Goal: Task Accomplishment & Management: Use online tool/utility

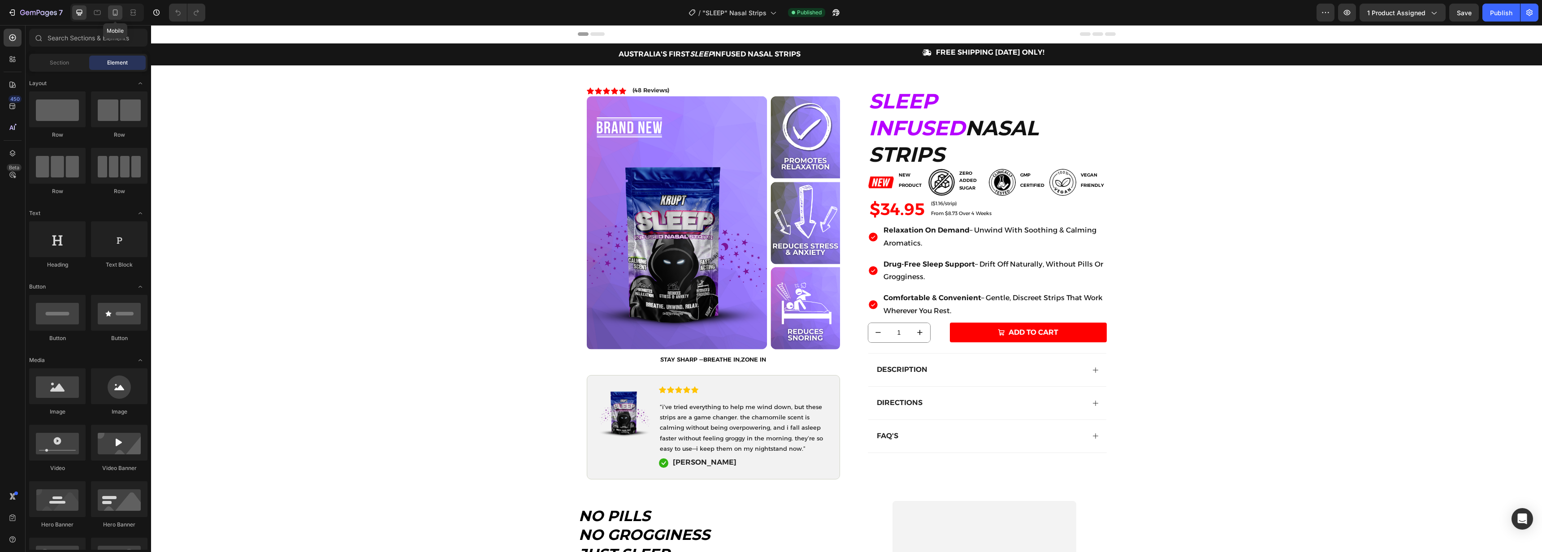
click at [112, 14] on icon at bounding box center [115, 12] width 9 height 9
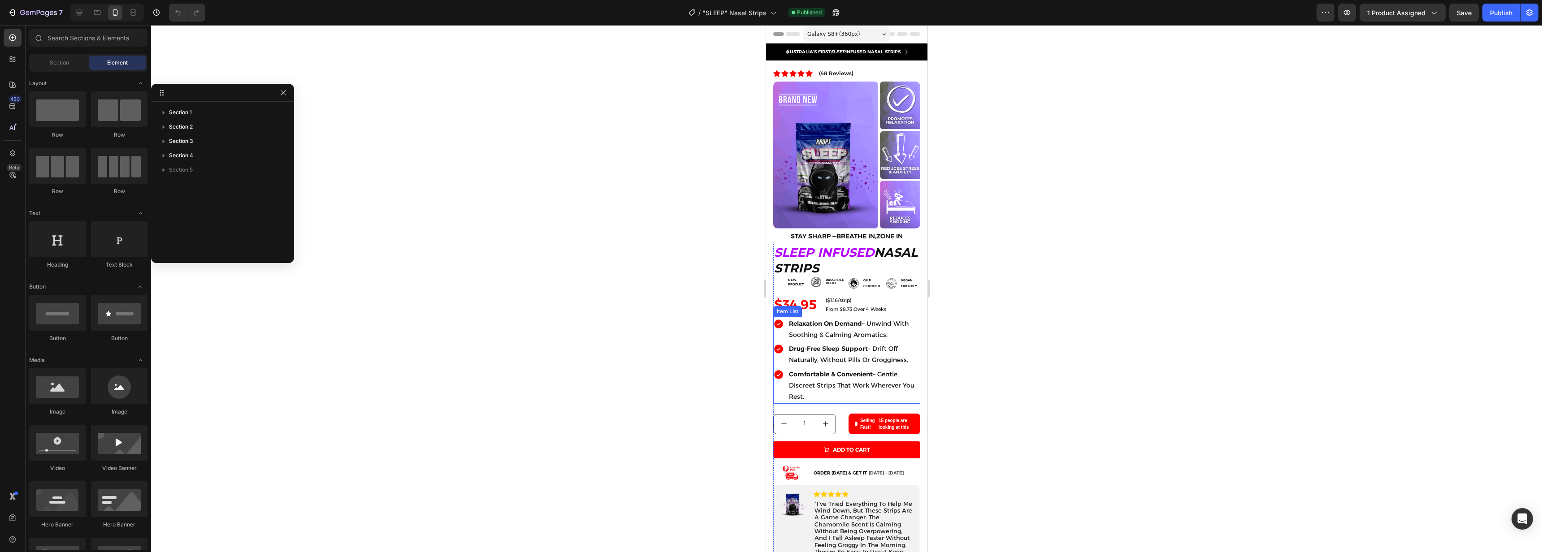
click at [859, 320] on strong "relaxation on demand" at bounding box center [825, 324] width 73 height 8
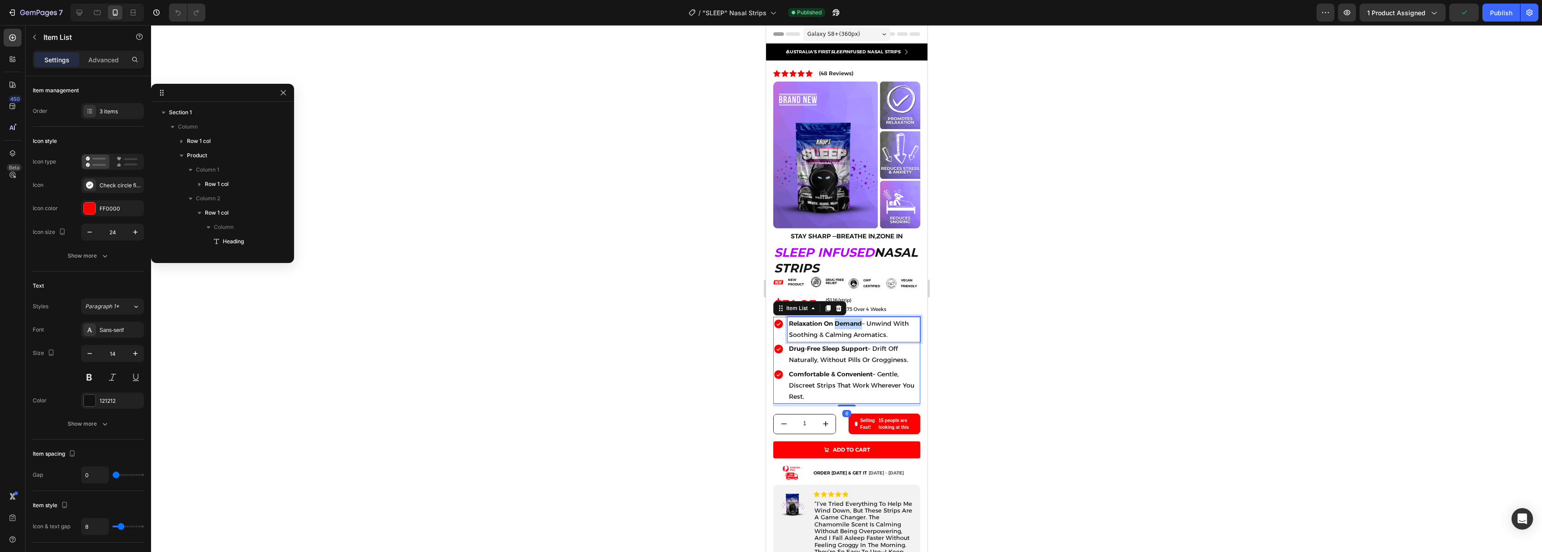
scroll to position [141, 0]
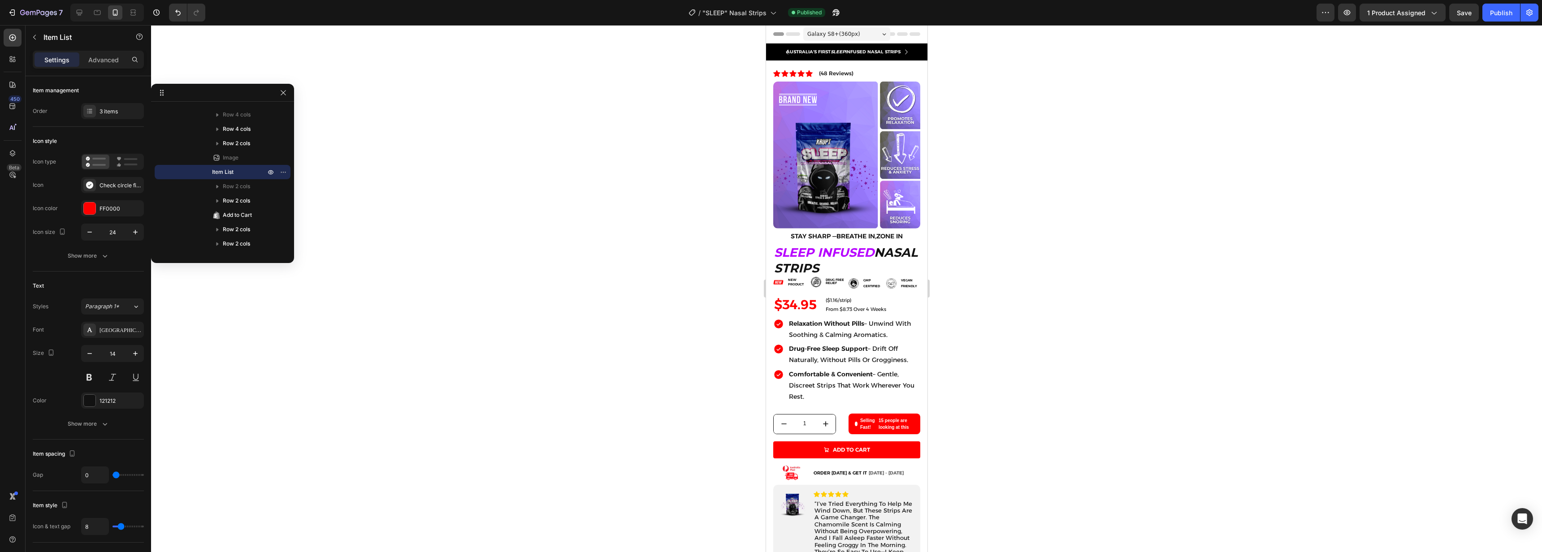
click at [1098, 283] on div at bounding box center [846, 288] width 1391 height 527
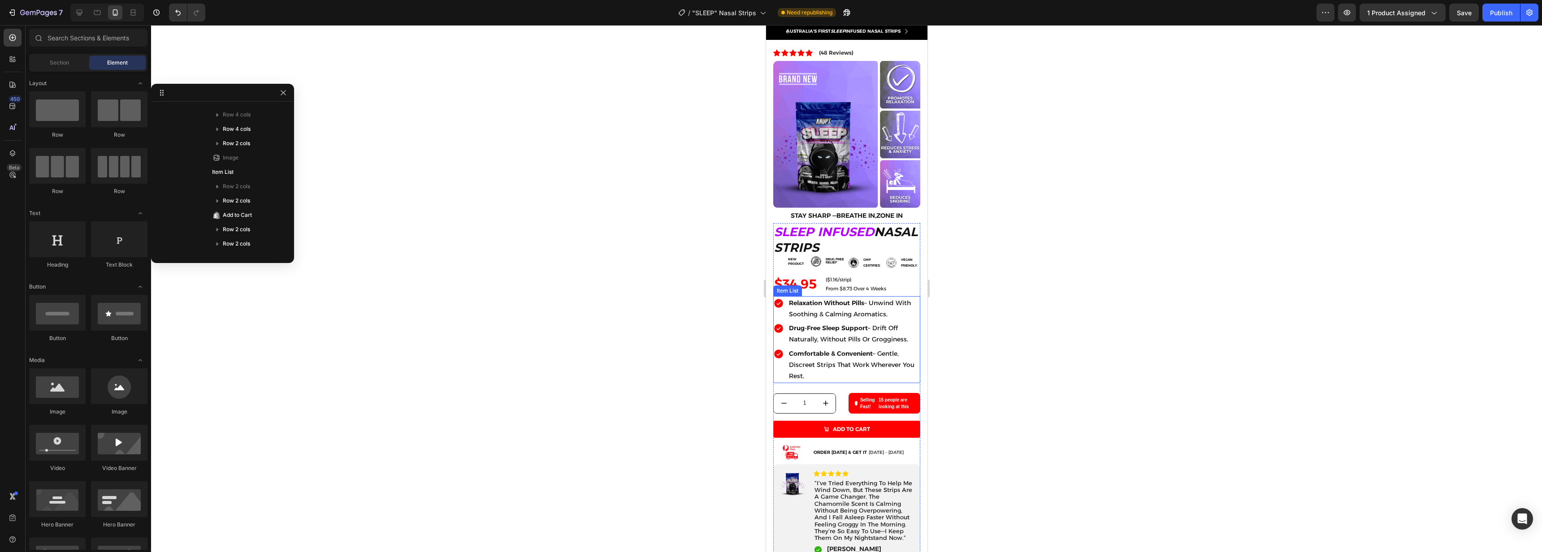
scroll to position [15, 0]
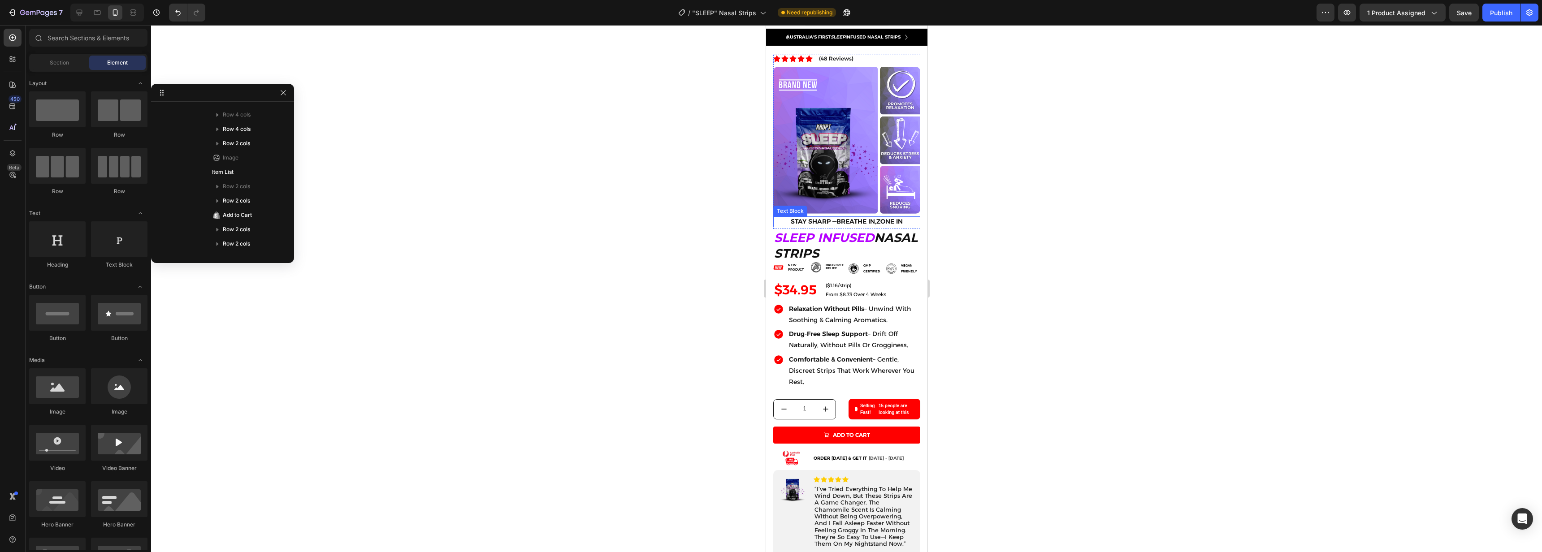
click at [872, 217] on strong "Breathe in," at bounding box center [856, 221] width 40 height 8
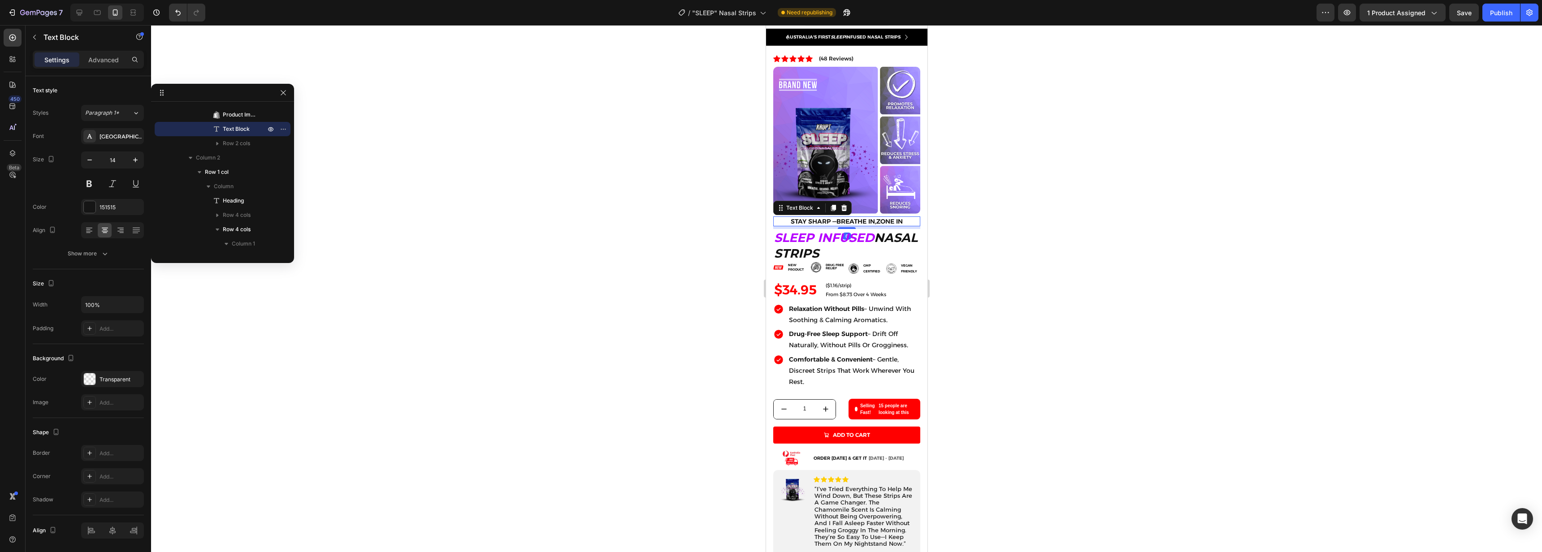
click at [872, 217] on strong "Breathe in," at bounding box center [856, 221] width 40 height 8
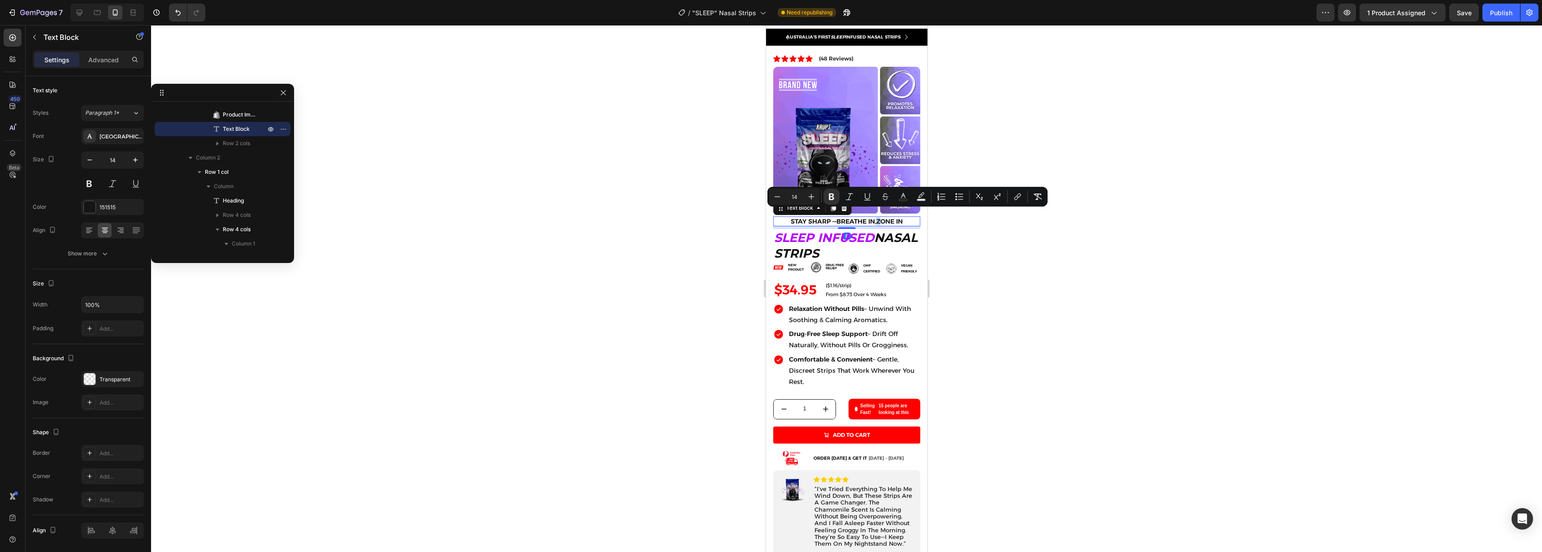
click at [872, 217] on strong "Breathe in," at bounding box center [856, 221] width 40 height 8
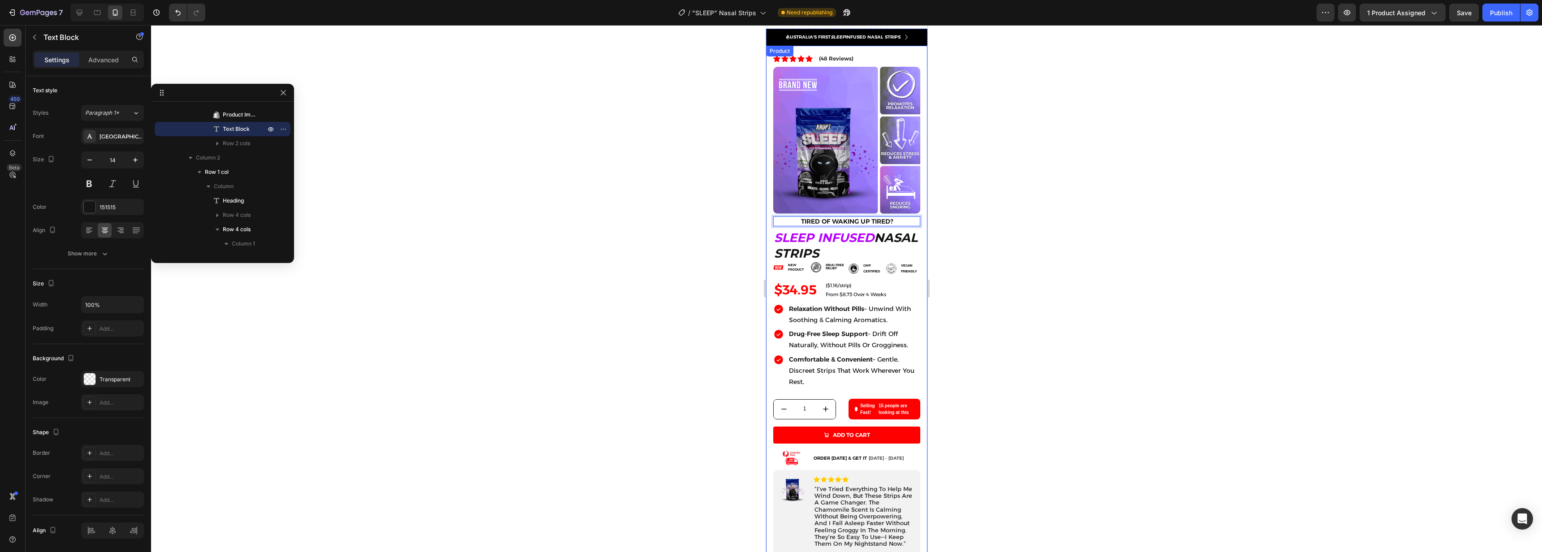
click at [1036, 220] on div at bounding box center [846, 288] width 1391 height 527
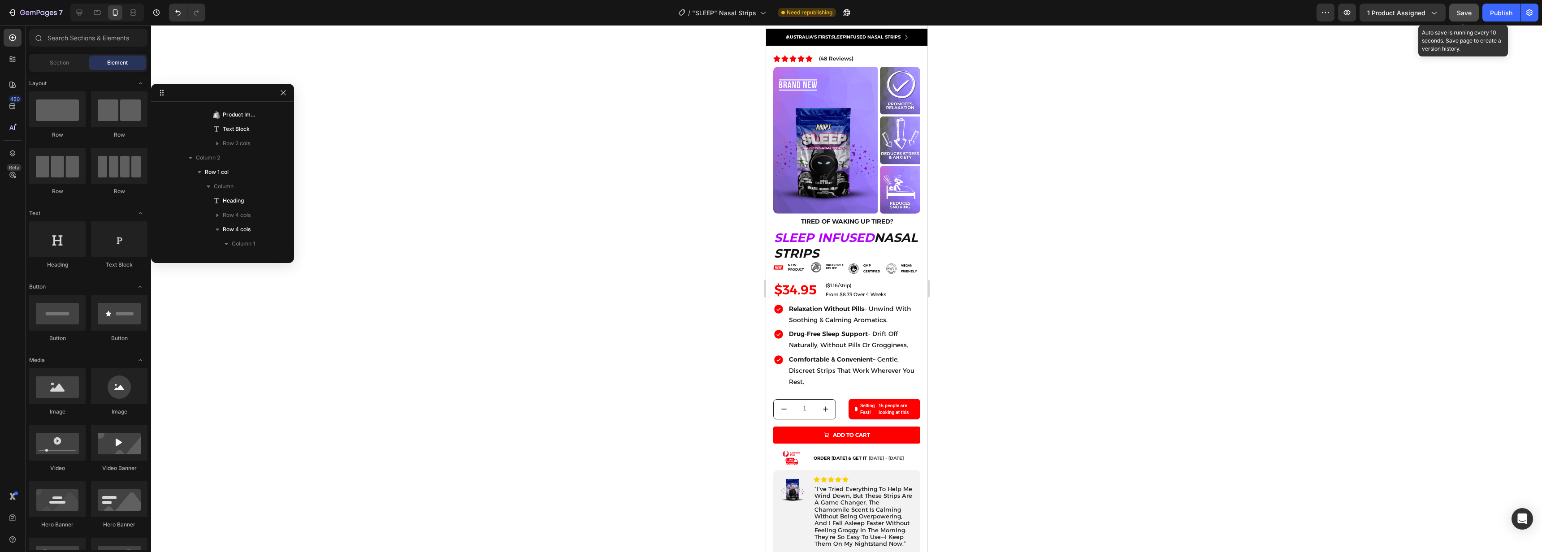
click at [1466, 11] on span "Save" at bounding box center [1464, 13] width 15 height 8
click at [1494, 13] on div "Publish" at bounding box center [1501, 12] width 22 height 9
click at [858, 58] on div "Icon Icon Icon Icon Icon Icon List (48 Reviews) Text Block Row" at bounding box center [846, 59] width 147 height 8
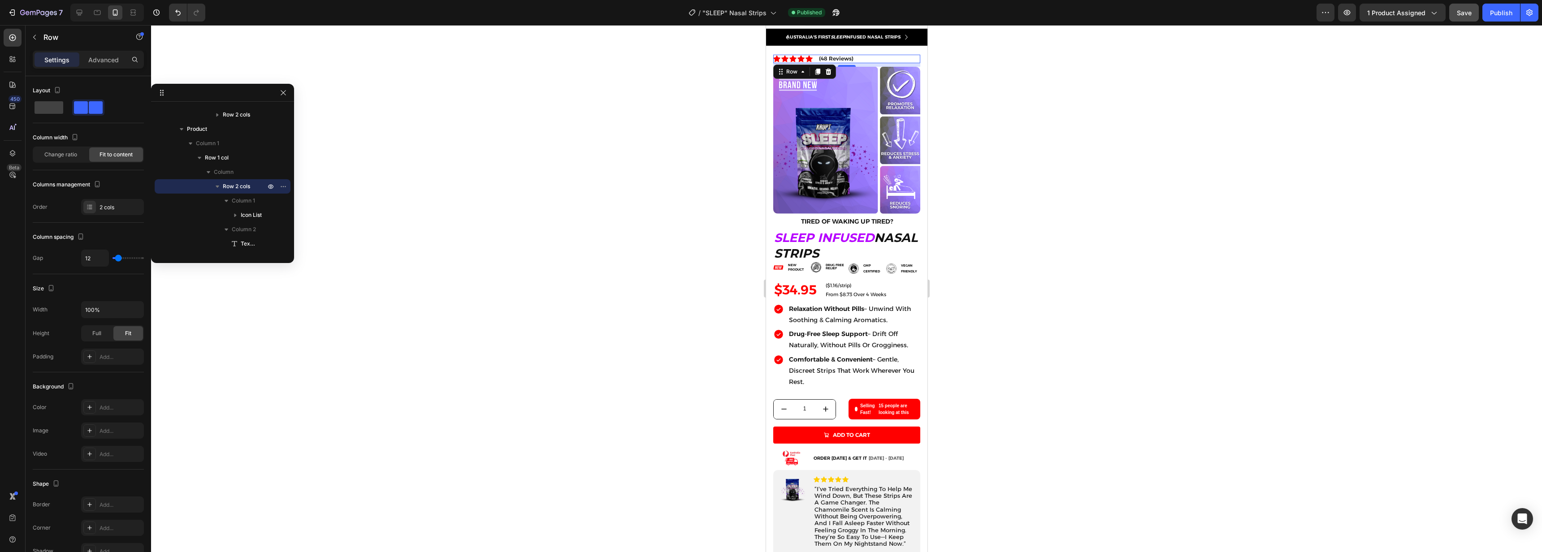
click at [889, 61] on div "Icon Icon Icon Icon Icon Icon List (48 Reviews) Text Block Row 8" at bounding box center [846, 59] width 147 height 8
click at [1045, 78] on div at bounding box center [846, 288] width 1391 height 527
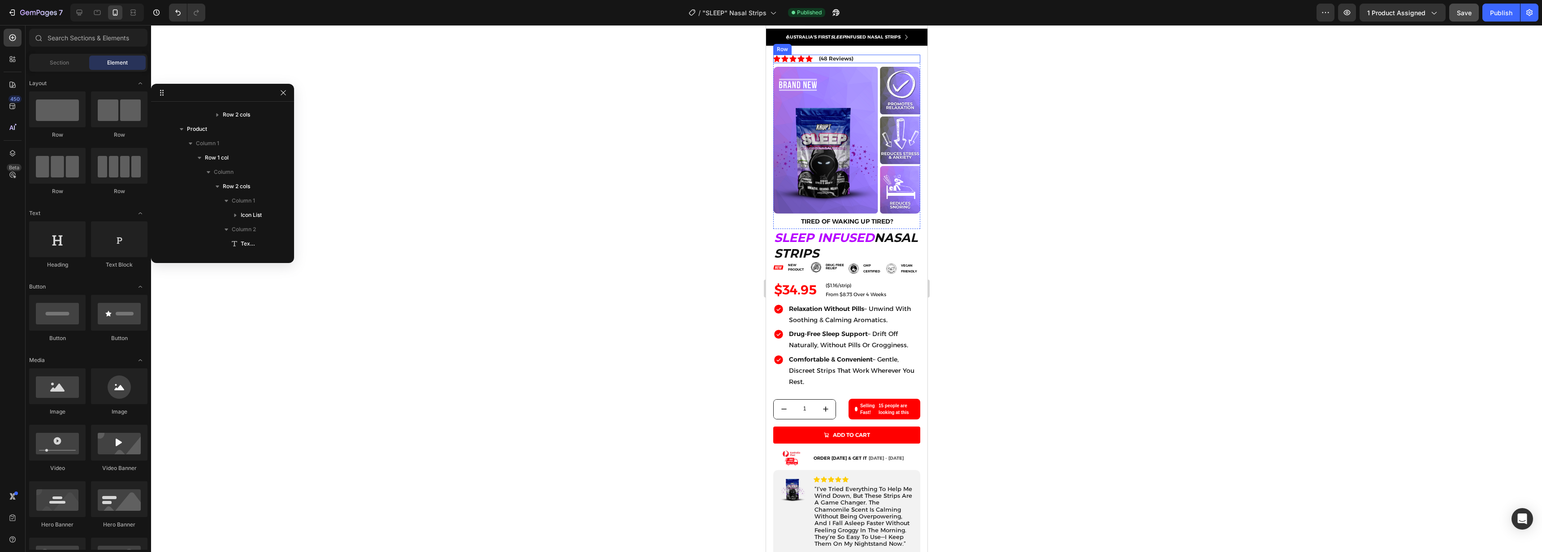
click at [899, 57] on div "Icon Icon Icon Icon Icon Icon List (48 Reviews) Text Block Row" at bounding box center [846, 59] width 147 height 8
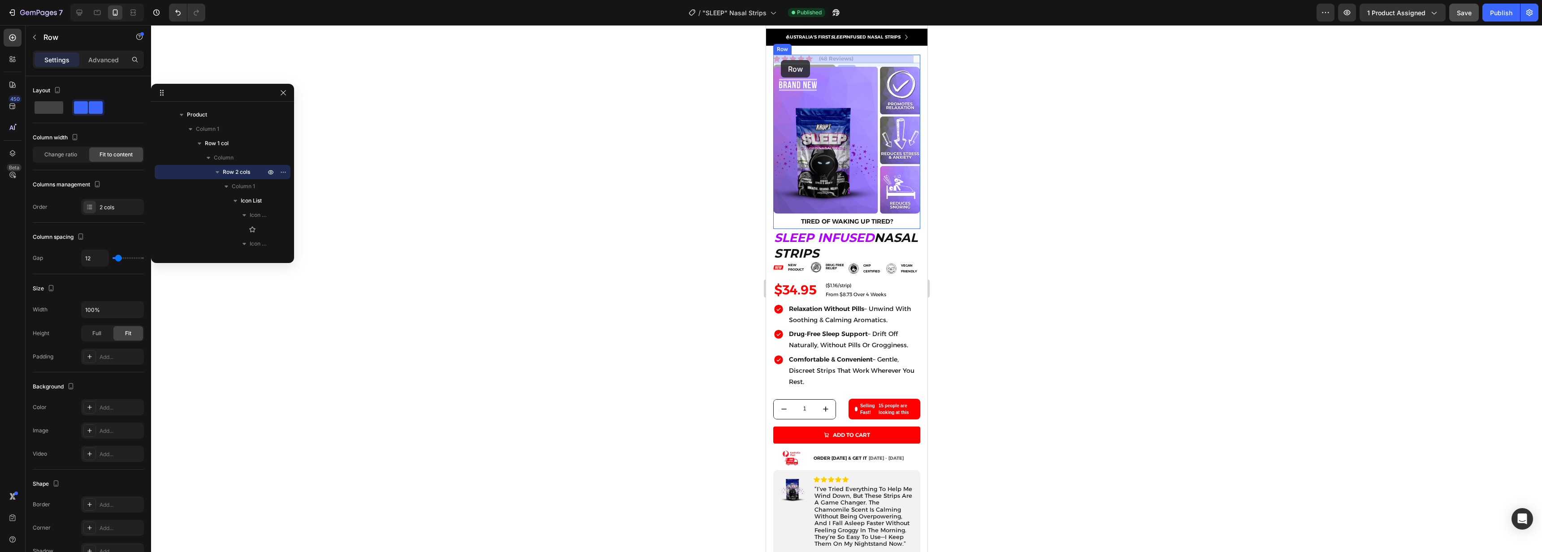
drag, startPoint x: 780, startPoint y: 74, endPoint x: 780, endPoint y: 60, distance: 14.4
click at [1099, 137] on div at bounding box center [846, 288] width 1391 height 527
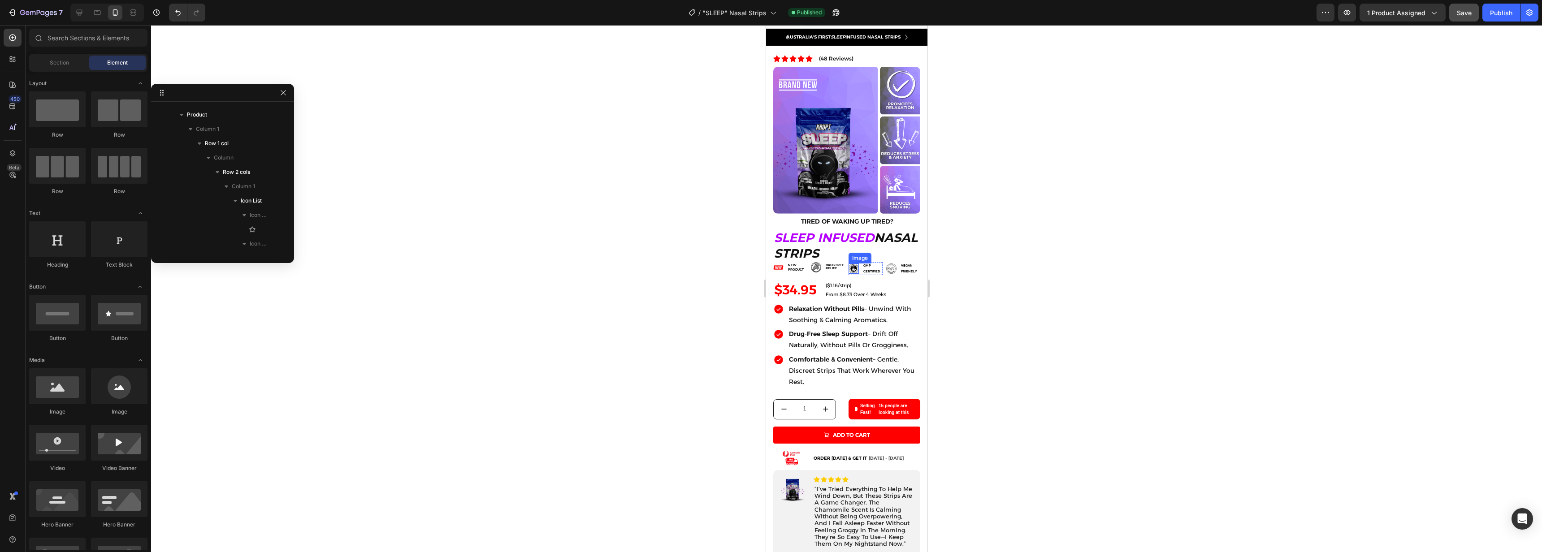
click at [850, 244] on h2 "SLEEP INFUSED NASAL STRIPS" at bounding box center [846, 245] width 147 height 33
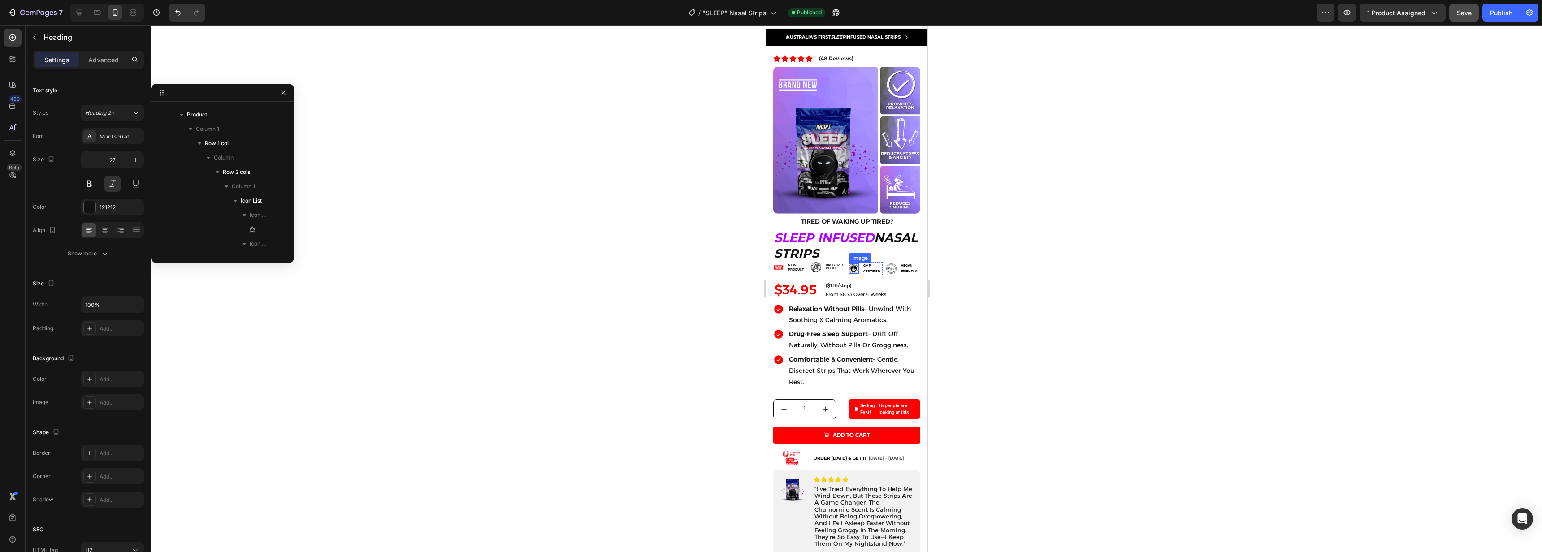
scroll to position [572, 0]
click at [825, 217] on icon at bounding box center [827, 220] width 5 height 6
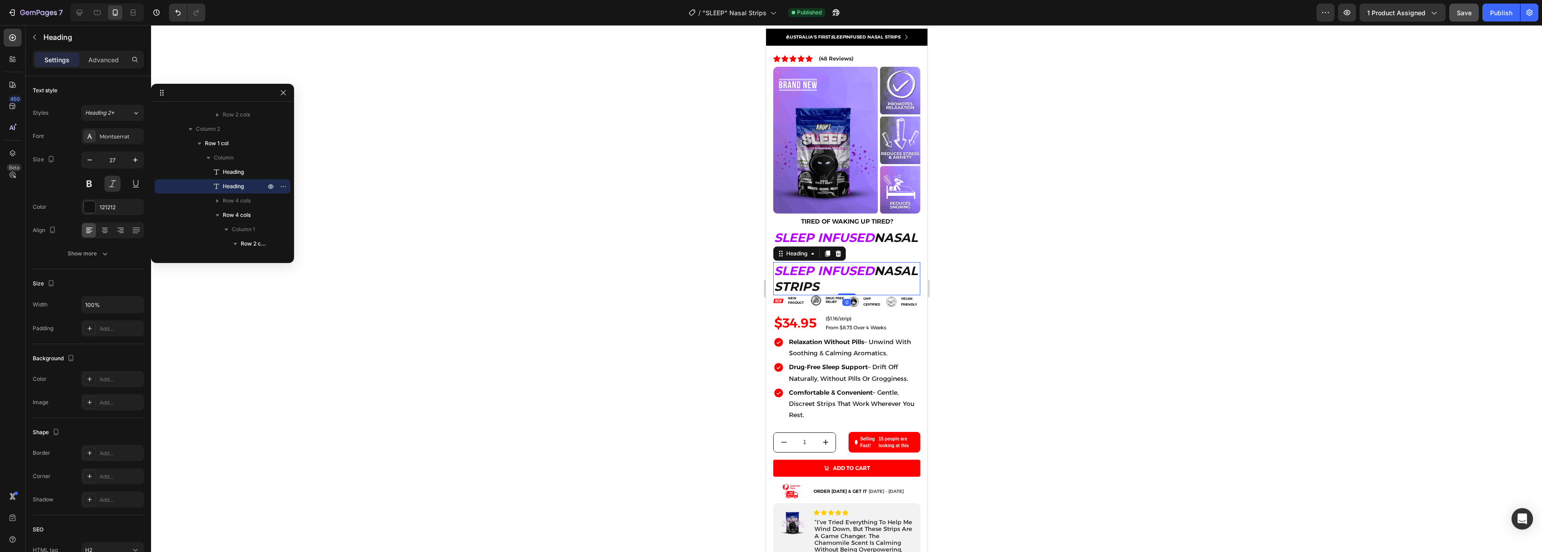
click at [827, 264] on span "INFUSED" at bounding box center [845, 271] width 56 height 15
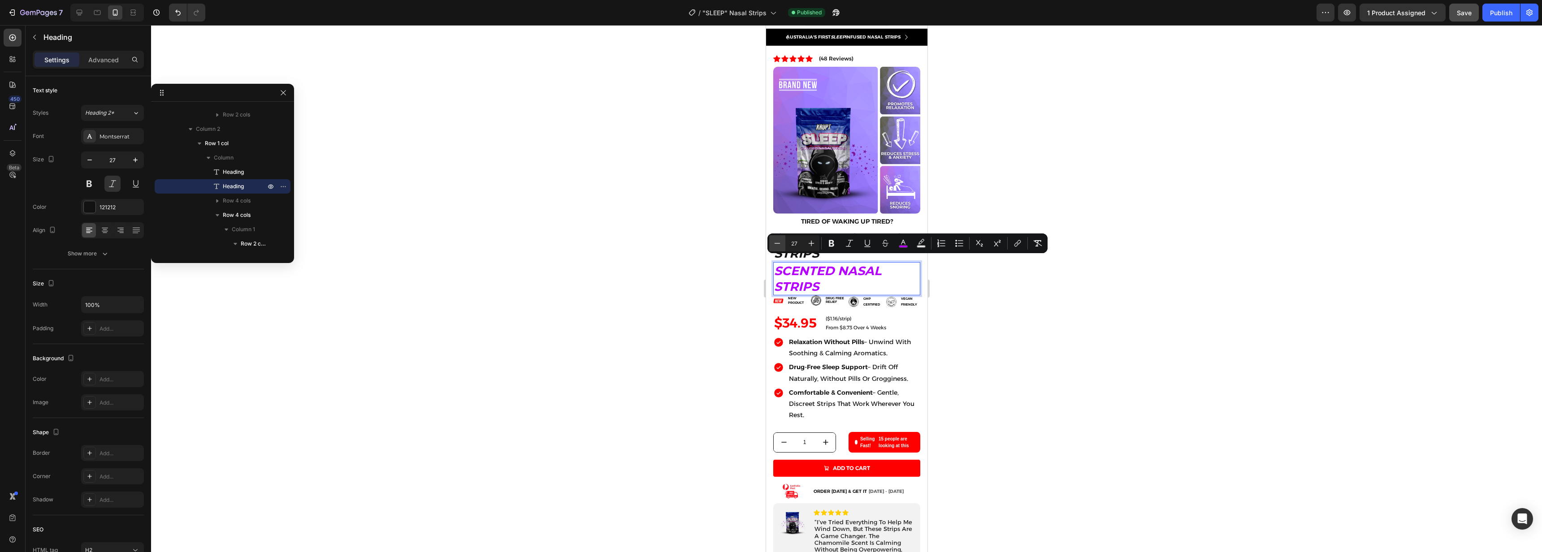
click at [777, 243] on icon "Editor contextual toolbar" at bounding box center [777, 243] width 9 height 9
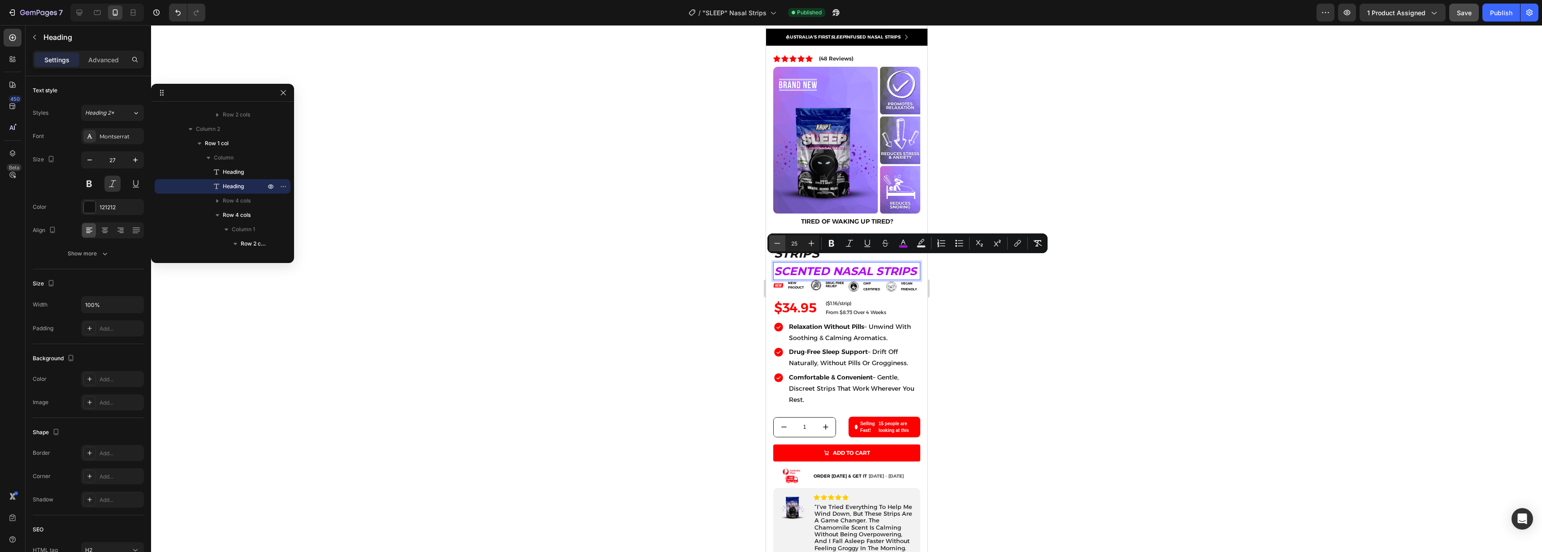
click at [777, 243] on icon "Editor contextual toolbar" at bounding box center [777, 243] width 9 height 9
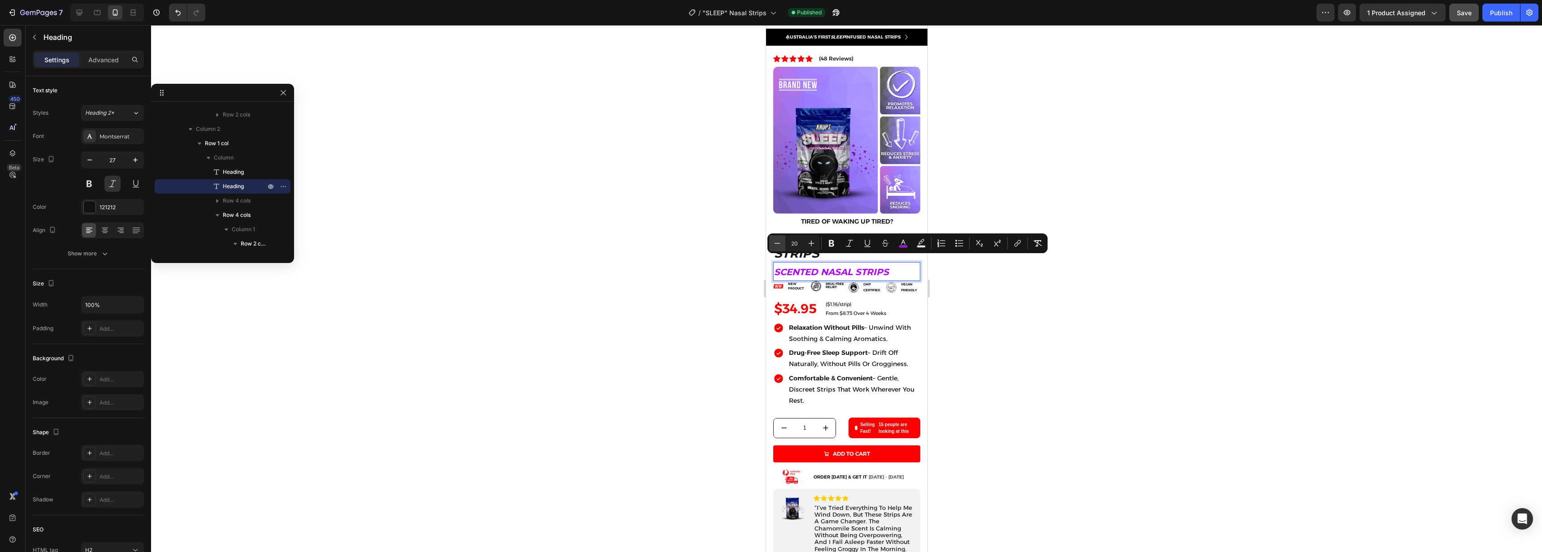
click at [777, 243] on icon "Editor contextual toolbar" at bounding box center [777, 243] width 9 height 9
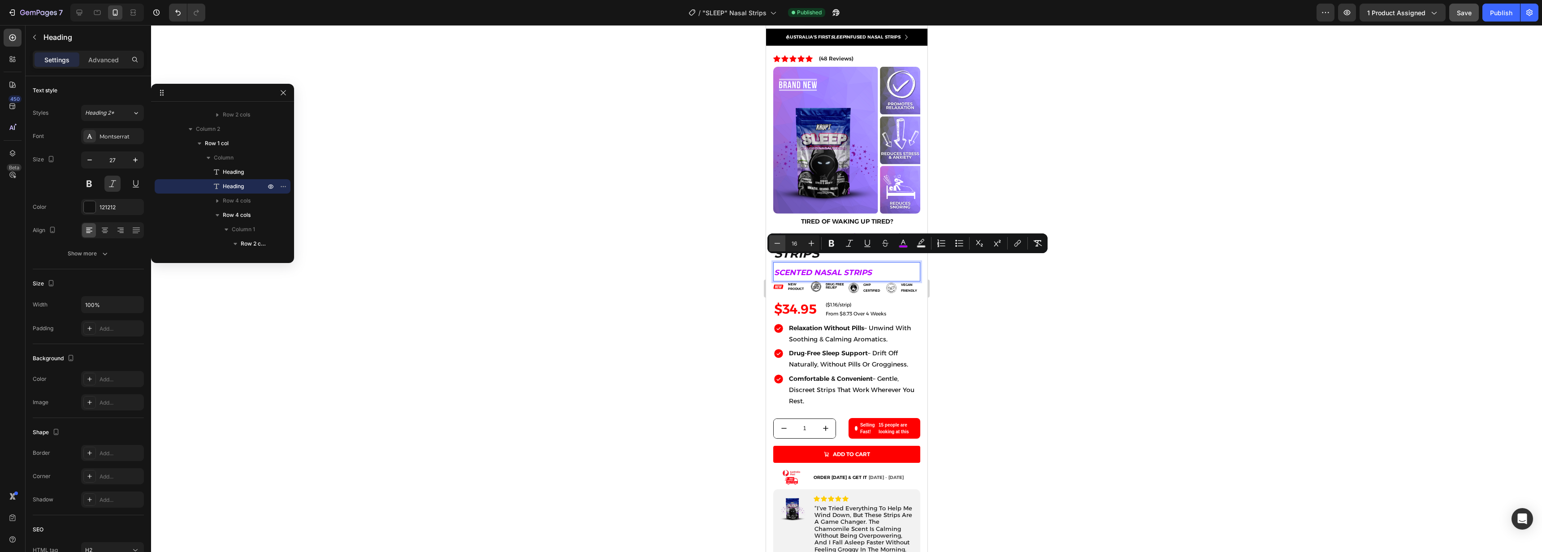
type input "15"
click at [1028, 345] on div at bounding box center [846, 288] width 1391 height 527
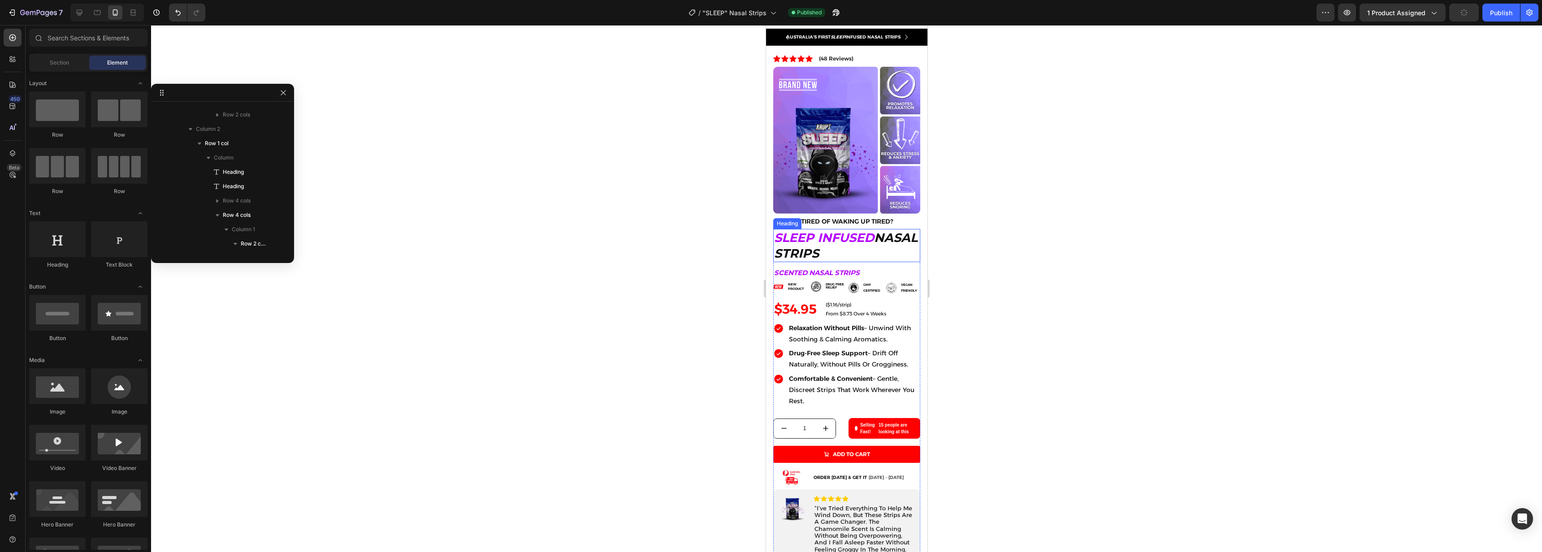
click at [854, 240] on h2 "SLEEP INFUSED NASAL STRIPS" at bounding box center [846, 245] width 147 height 33
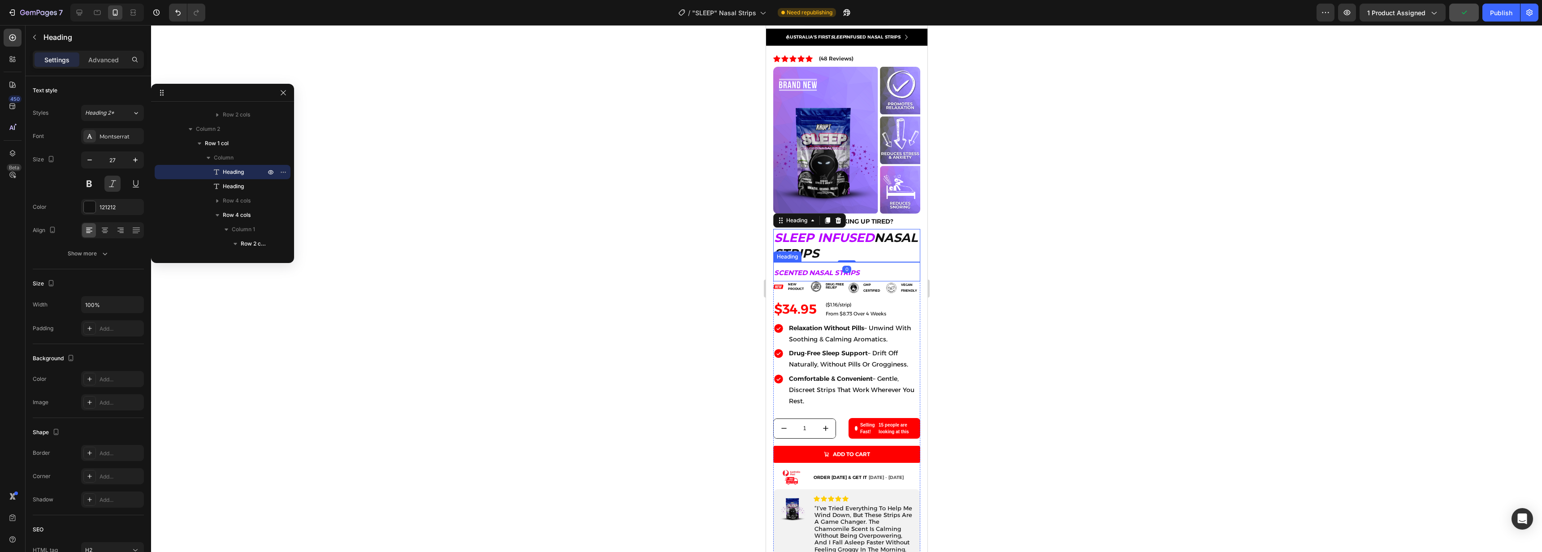
click at [871, 263] on p "⁠⁠⁠⁠⁠⁠⁠ SCENTED NASAL STRIPS" at bounding box center [846, 271] width 145 height 17
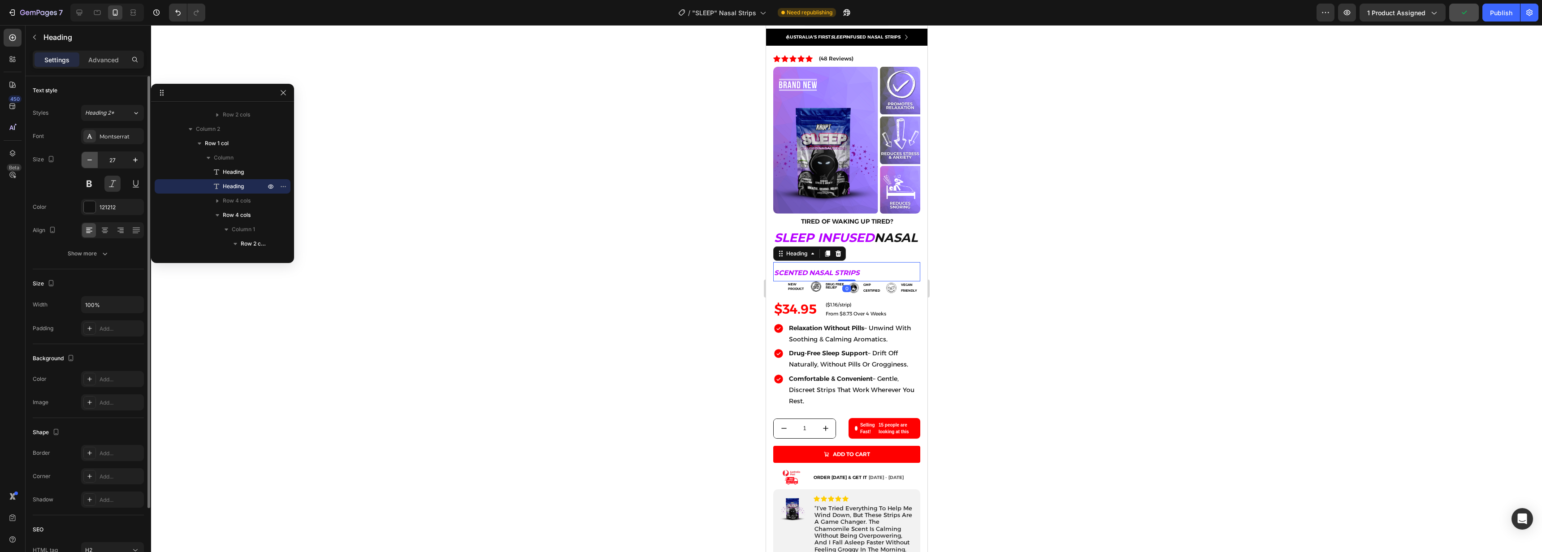
click at [95, 162] on button "button" at bounding box center [90, 160] width 16 height 16
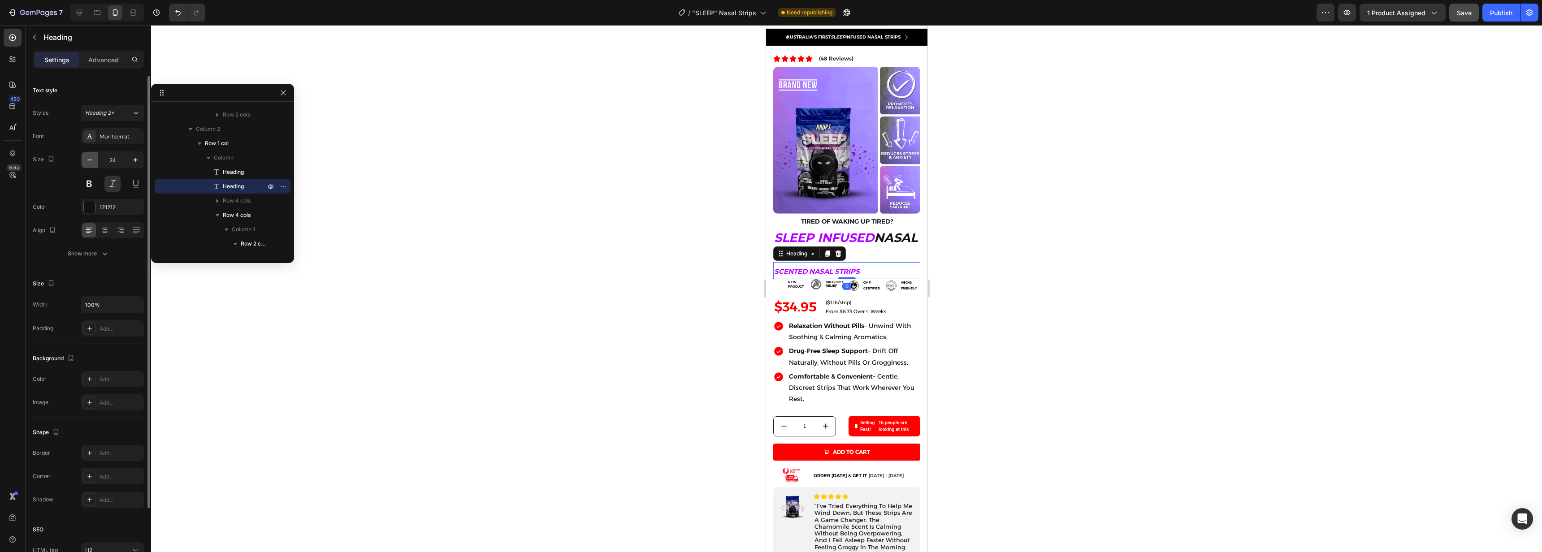
click at [95, 162] on button "button" at bounding box center [90, 160] width 16 height 16
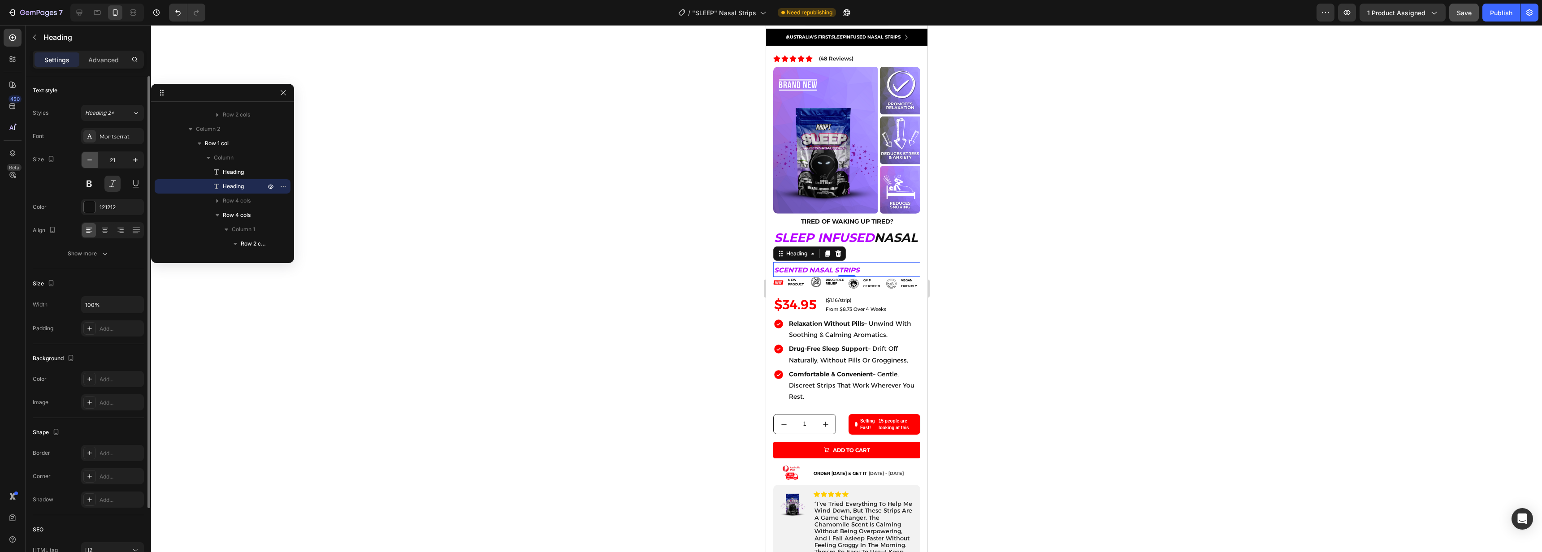
click at [95, 162] on button "button" at bounding box center [90, 160] width 16 height 16
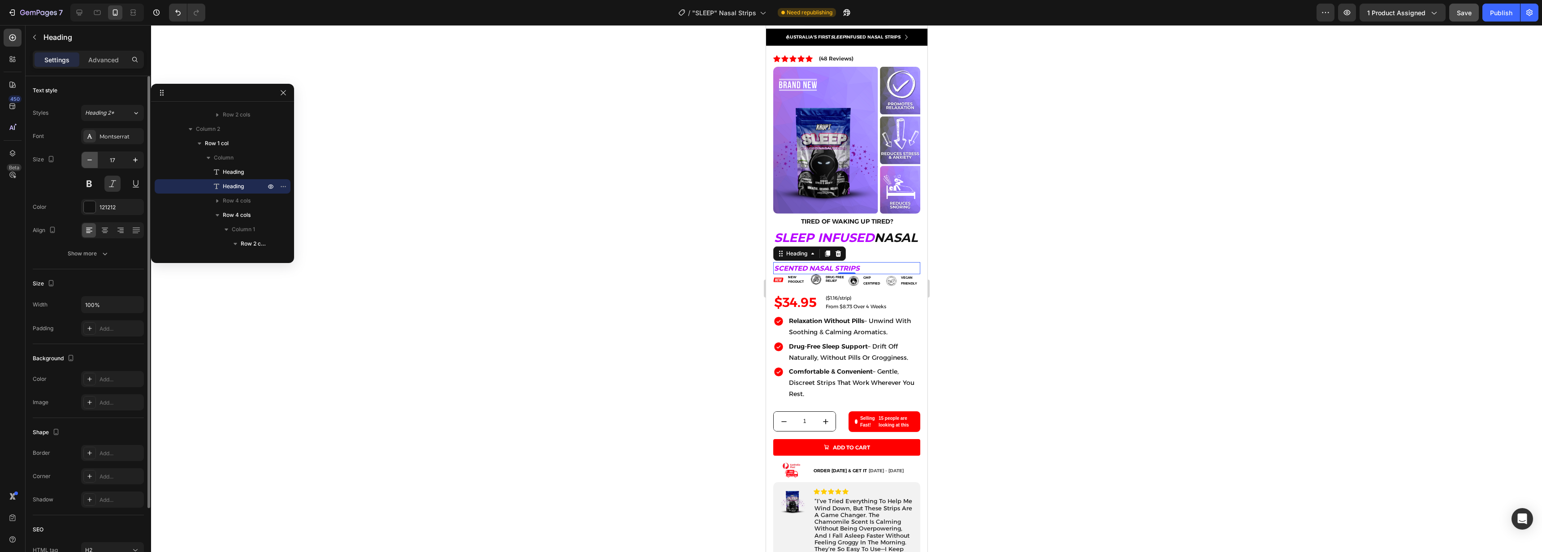
click at [95, 162] on button "button" at bounding box center [90, 160] width 16 height 16
type input "14"
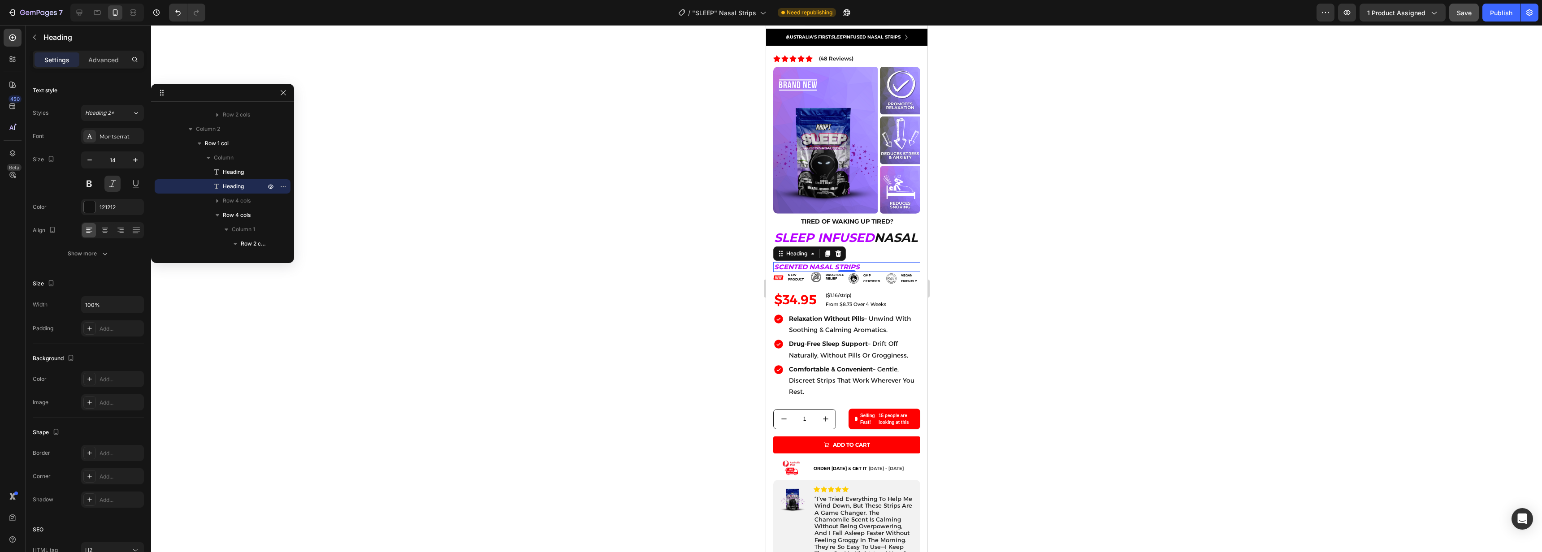
click at [1150, 365] on div at bounding box center [846, 288] width 1391 height 527
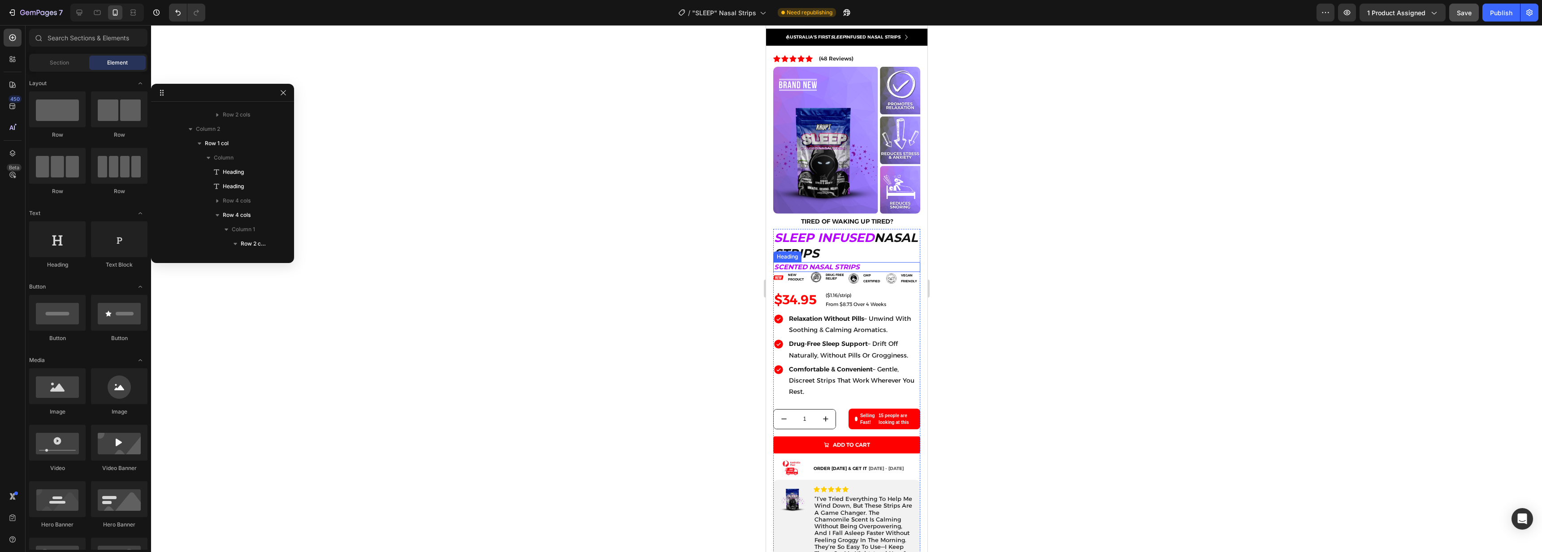
click at [839, 263] on span "SCENTED NASAL STRIPS" at bounding box center [817, 267] width 86 height 9
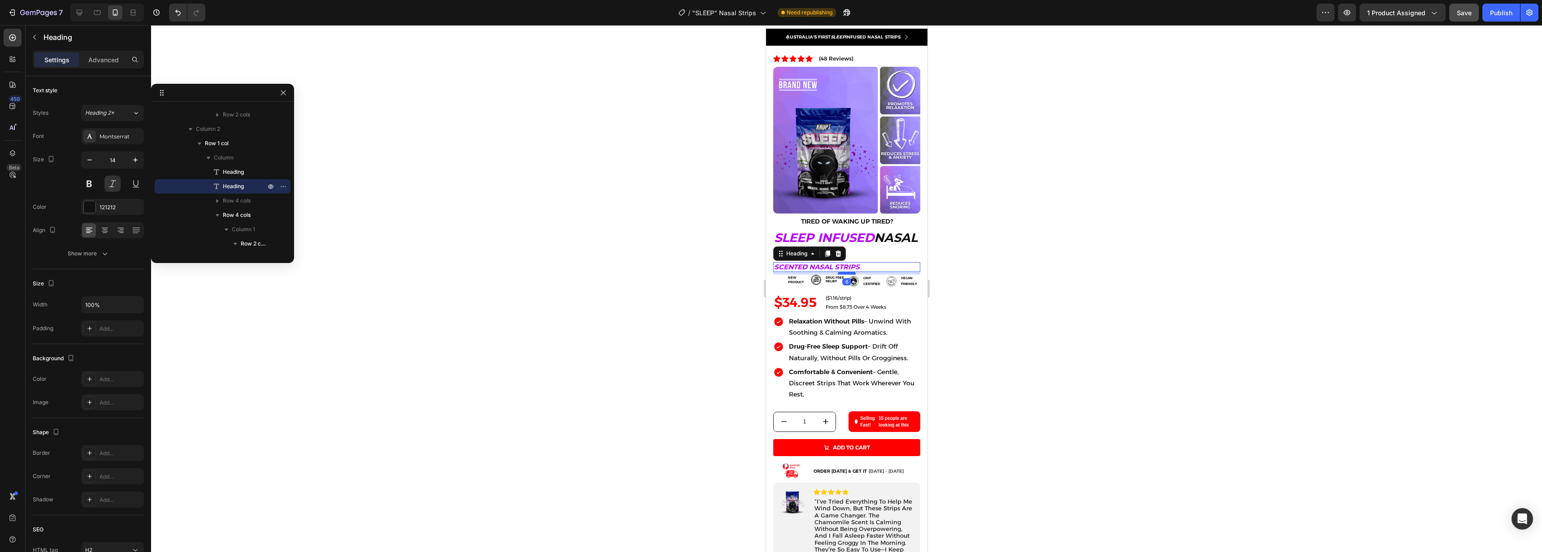
click at [844, 272] on div at bounding box center [846, 273] width 18 height 3
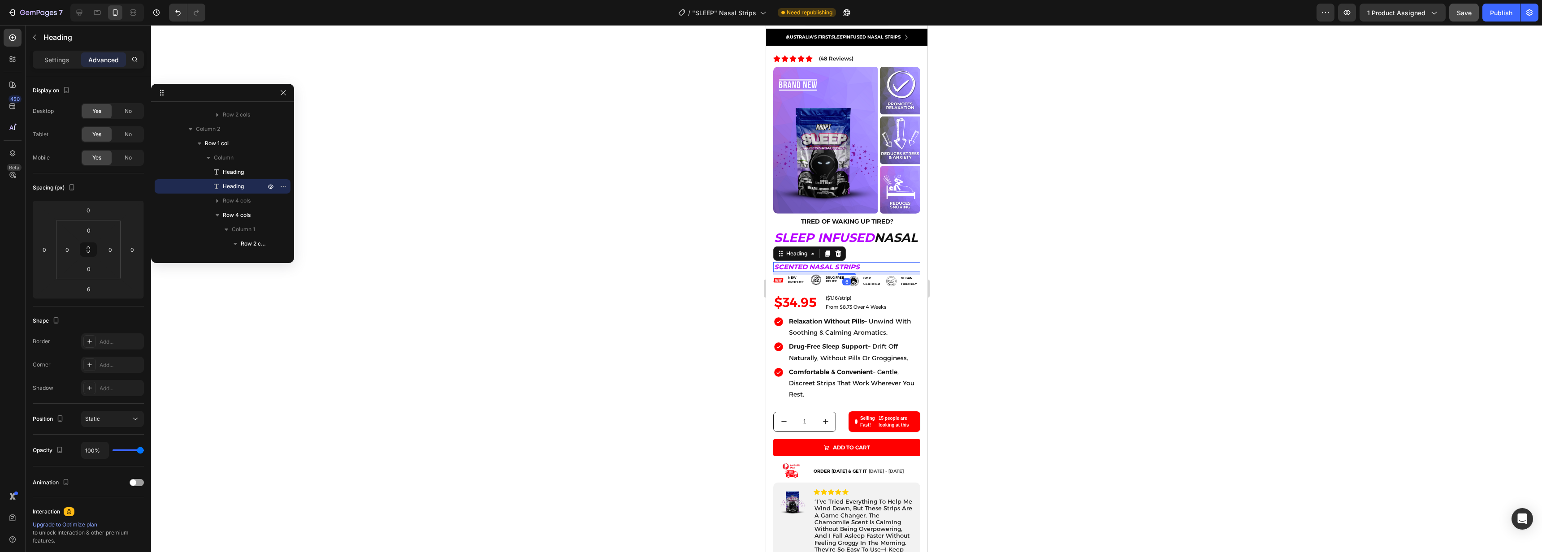
click at [1102, 311] on div at bounding box center [846, 288] width 1391 height 527
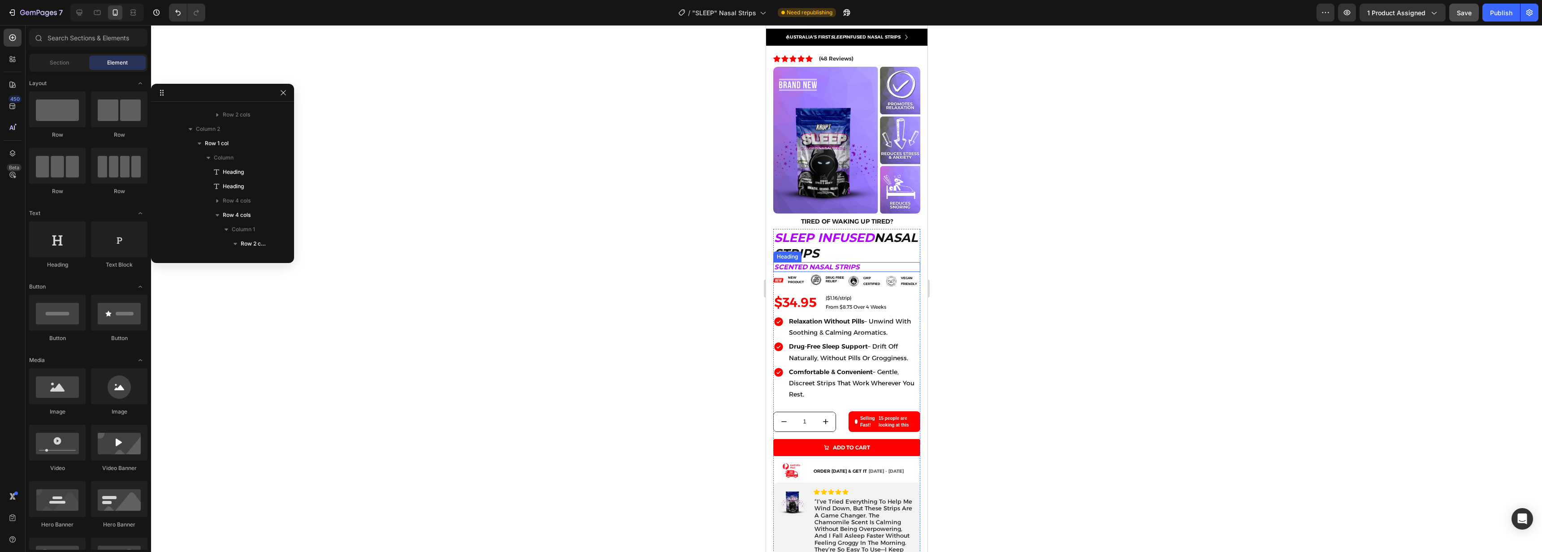
click at [1045, 258] on div at bounding box center [846, 288] width 1391 height 527
click at [798, 263] on span "SCENTED NASAL STRIPS" at bounding box center [817, 267] width 86 height 9
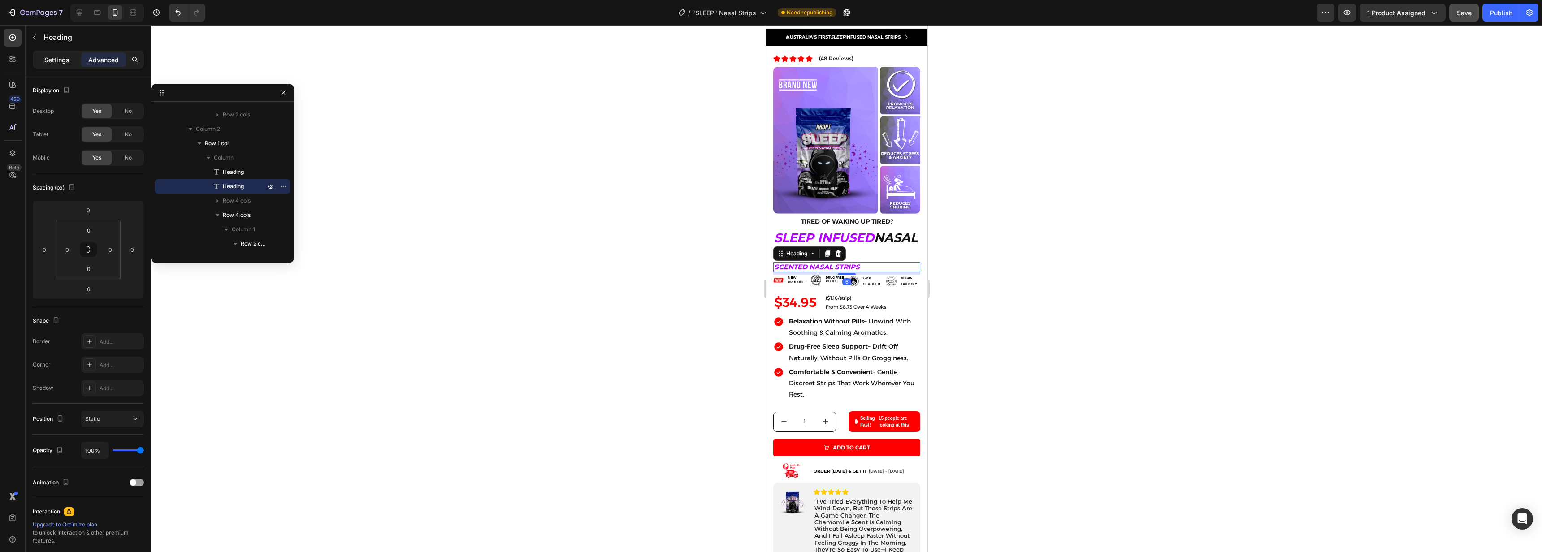
click at [63, 58] on p "Settings" at bounding box center [56, 59] width 25 height 9
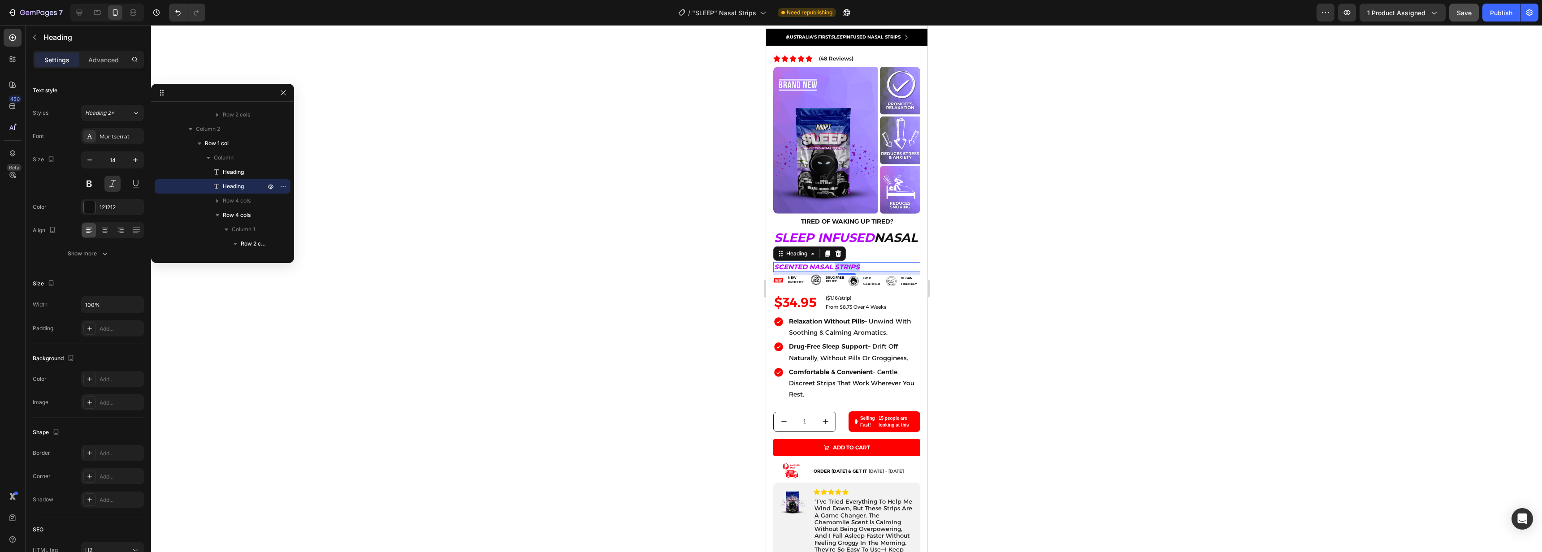
click at [841, 263] on span "SCENTED NASAL STRIPS" at bounding box center [817, 267] width 86 height 9
click at [1089, 342] on div at bounding box center [846, 288] width 1391 height 527
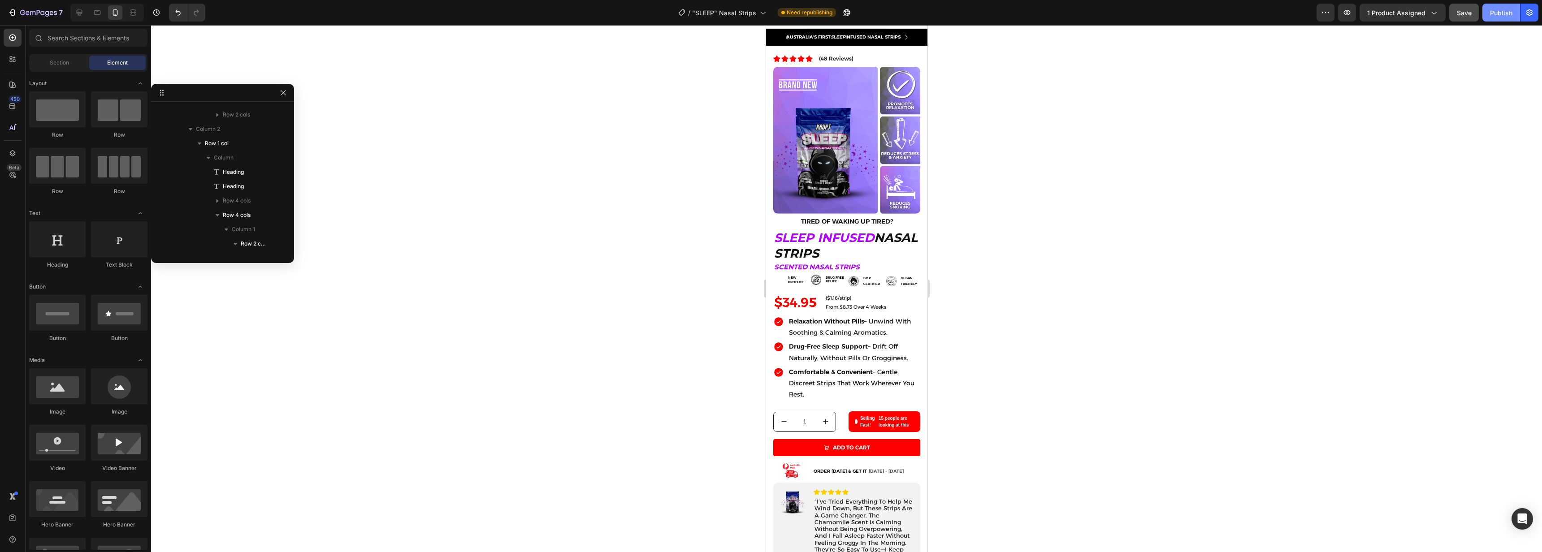
click at [1507, 13] on div "Publish" at bounding box center [1501, 12] width 22 height 9
click at [740, 22] on div "/ "SLEEP" Nasal Strips" at bounding box center [732, 13] width 97 height 22
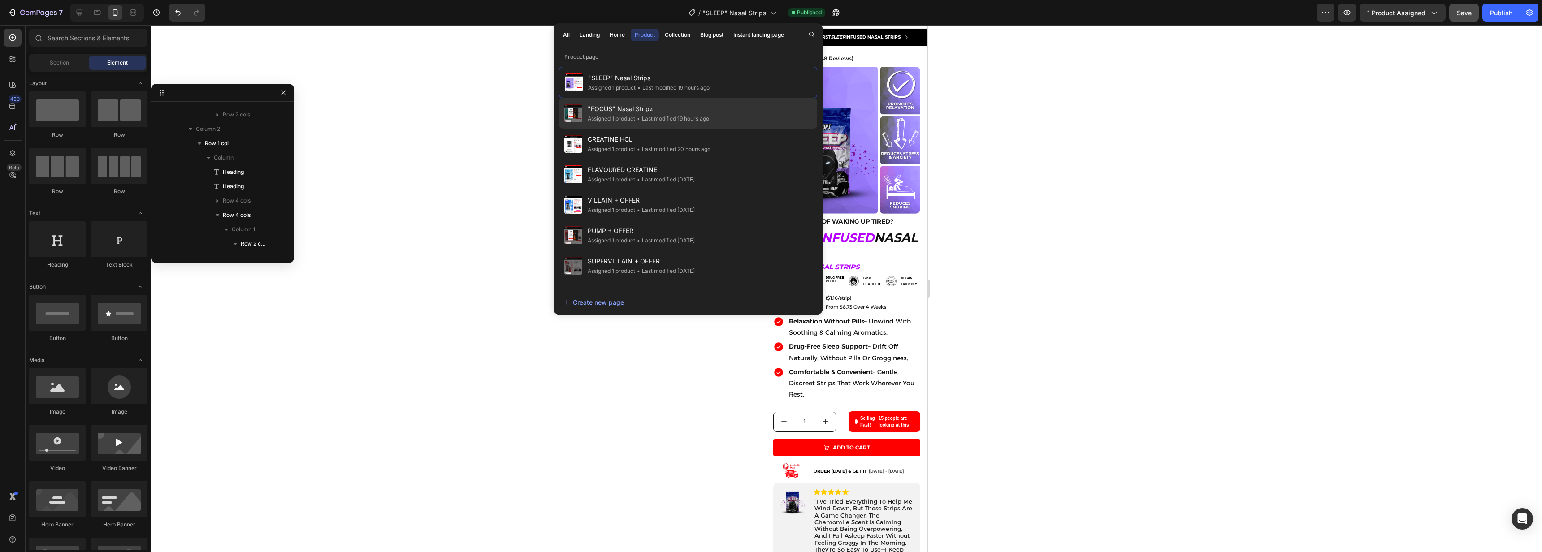
click at [694, 108] on span ""FOCUS" Nasal Stripz" at bounding box center [648, 109] width 121 height 11
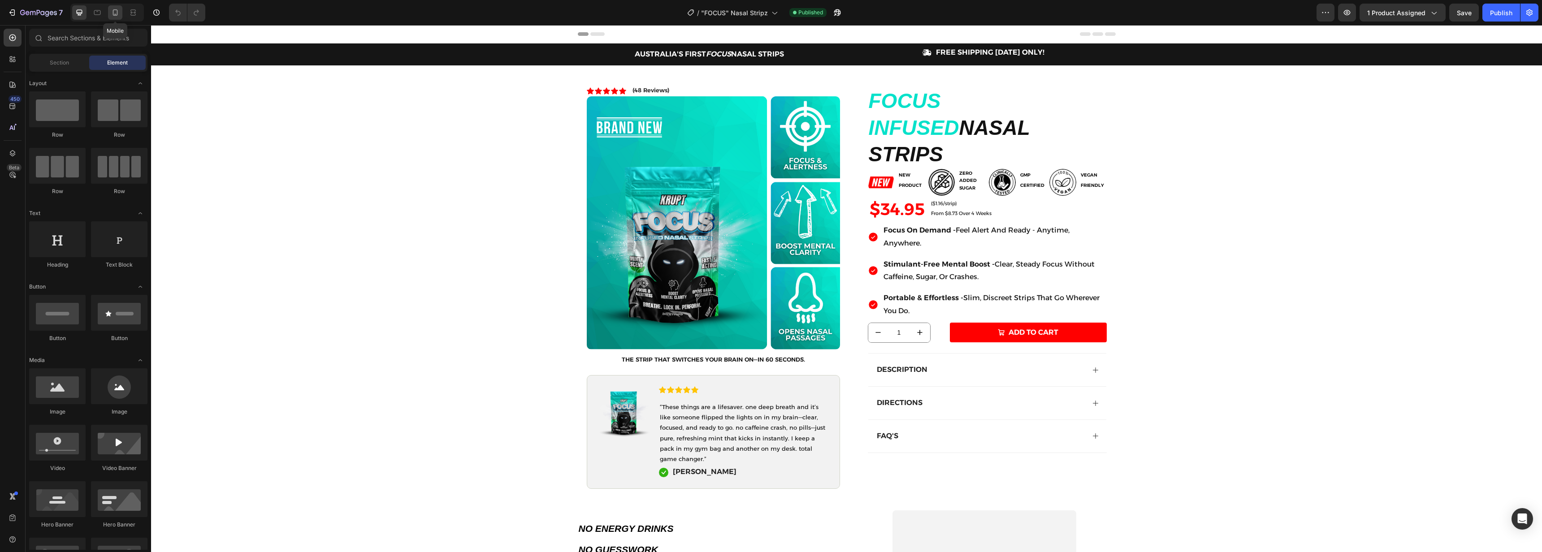
click at [119, 16] on icon at bounding box center [115, 12] width 9 height 9
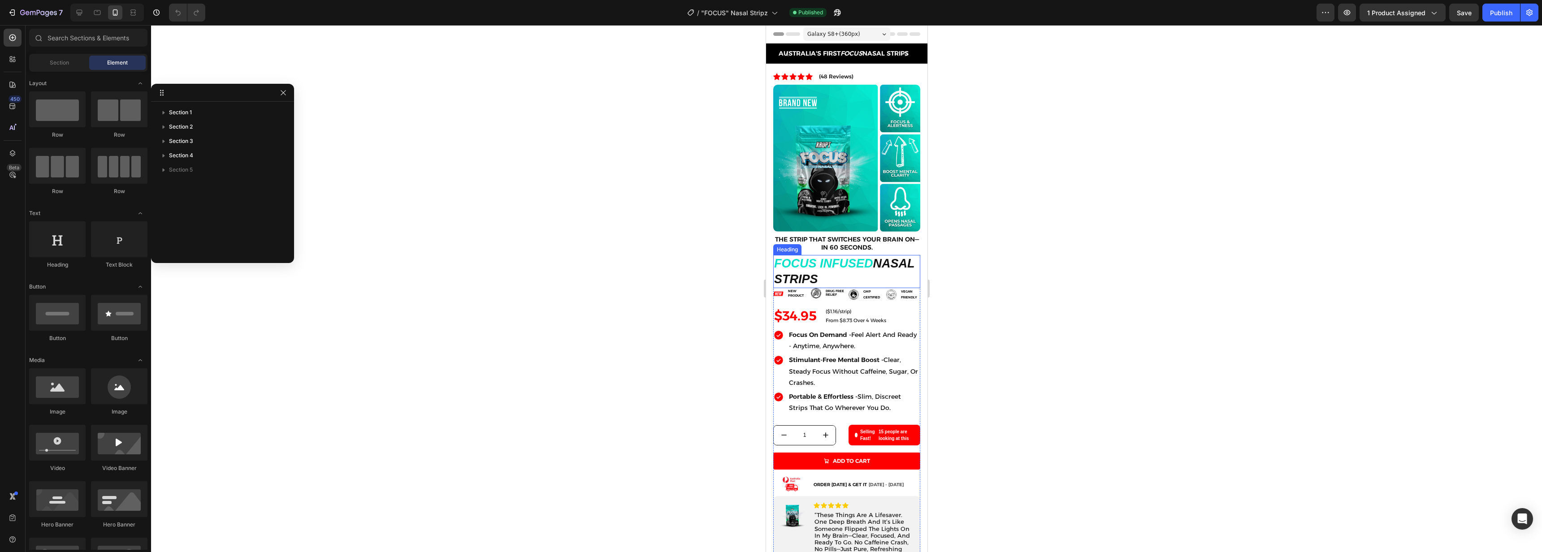
click at [832, 265] on h2 "FOCUS INFUSED NASAL STRIPS" at bounding box center [846, 271] width 147 height 33
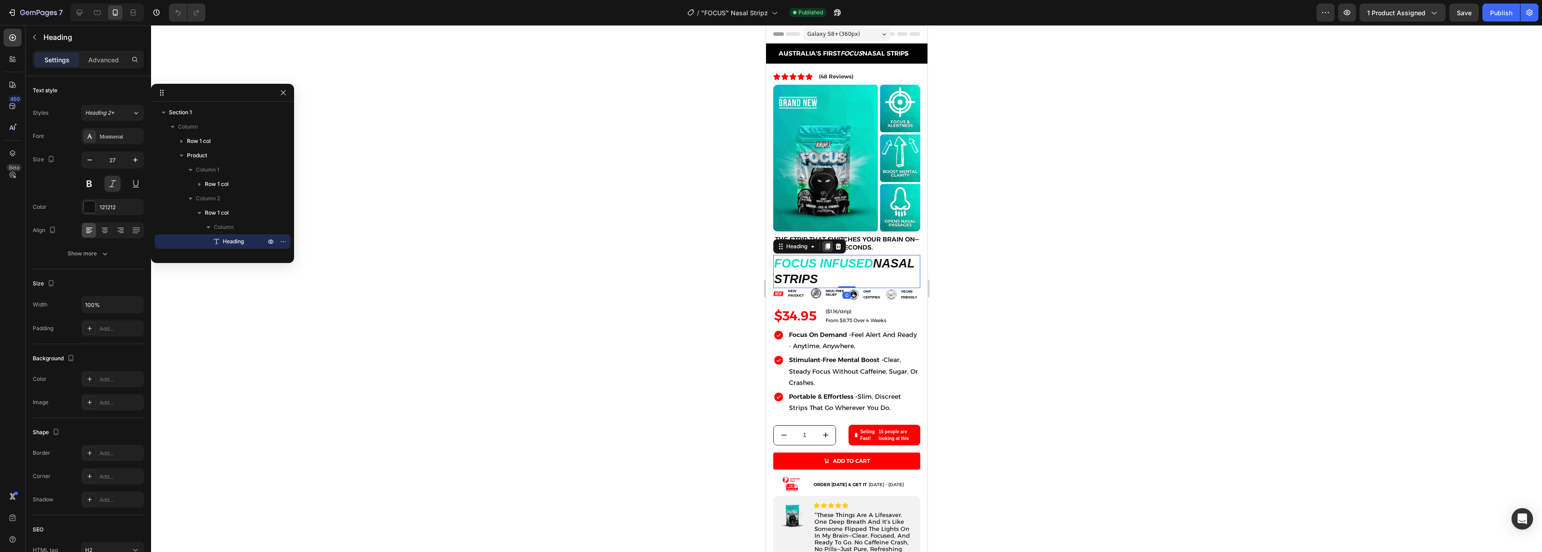
click at [826, 243] on icon at bounding box center [827, 246] width 5 height 6
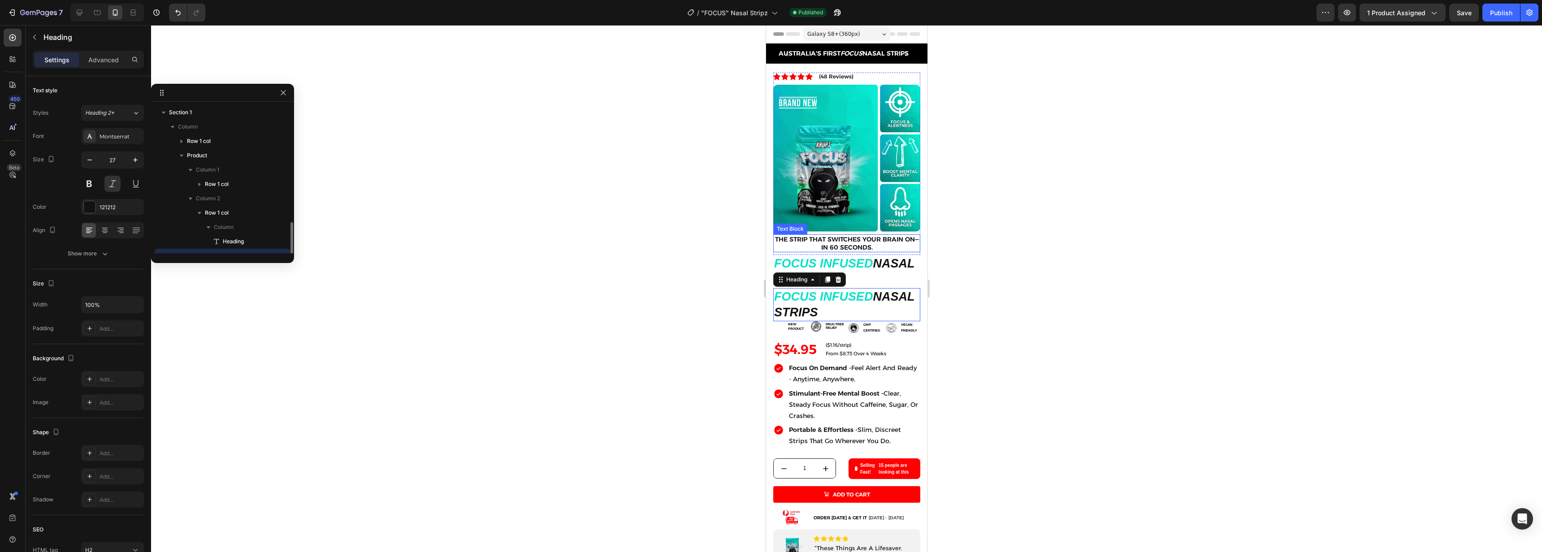
scroll to position [84, 0]
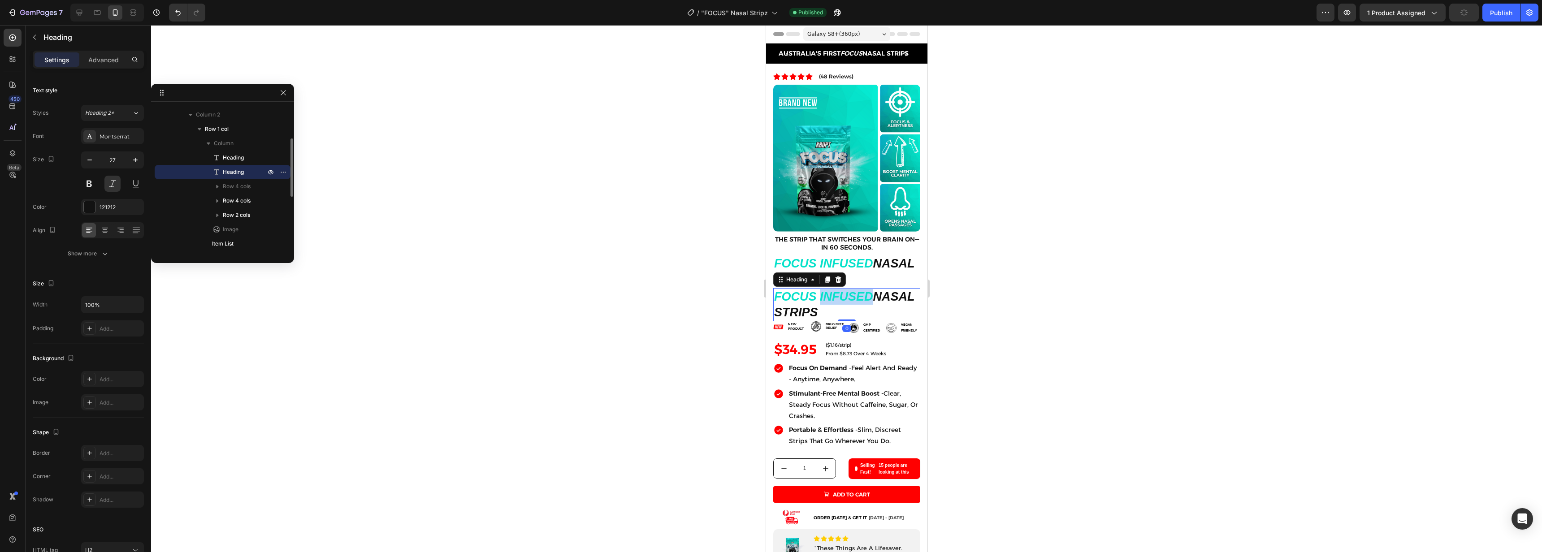
click at [826, 290] on span "FOCUS INFUSED" at bounding box center [823, 296] width 99 height 13
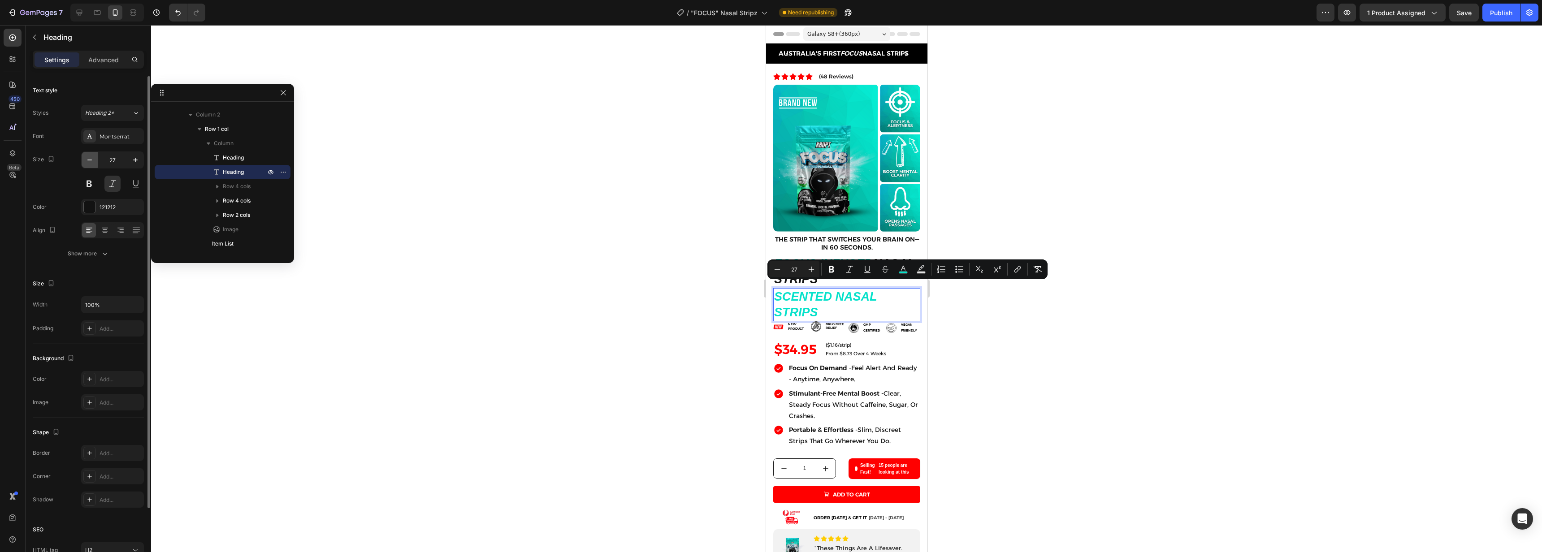
click at [90, 158] on icon "button" at bounding box center [89, 160] width 9 height 9
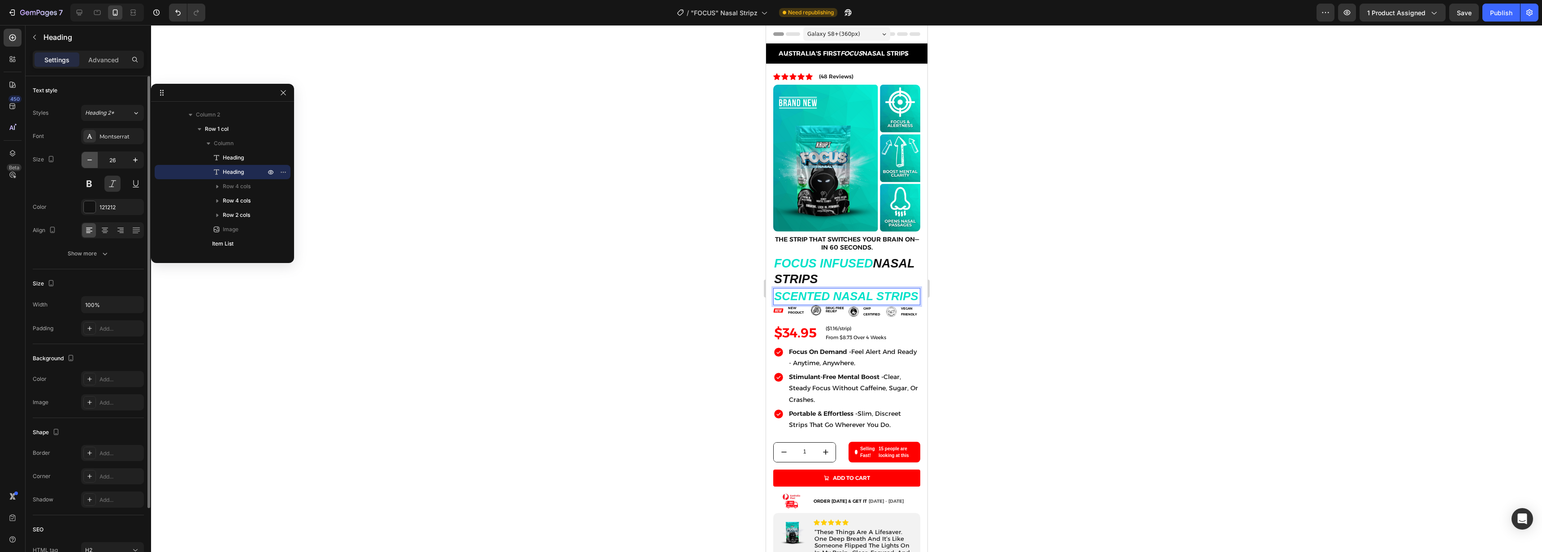
click at [90, 158] on icon "button" at bounding box center [89, 160] width 9 height 9
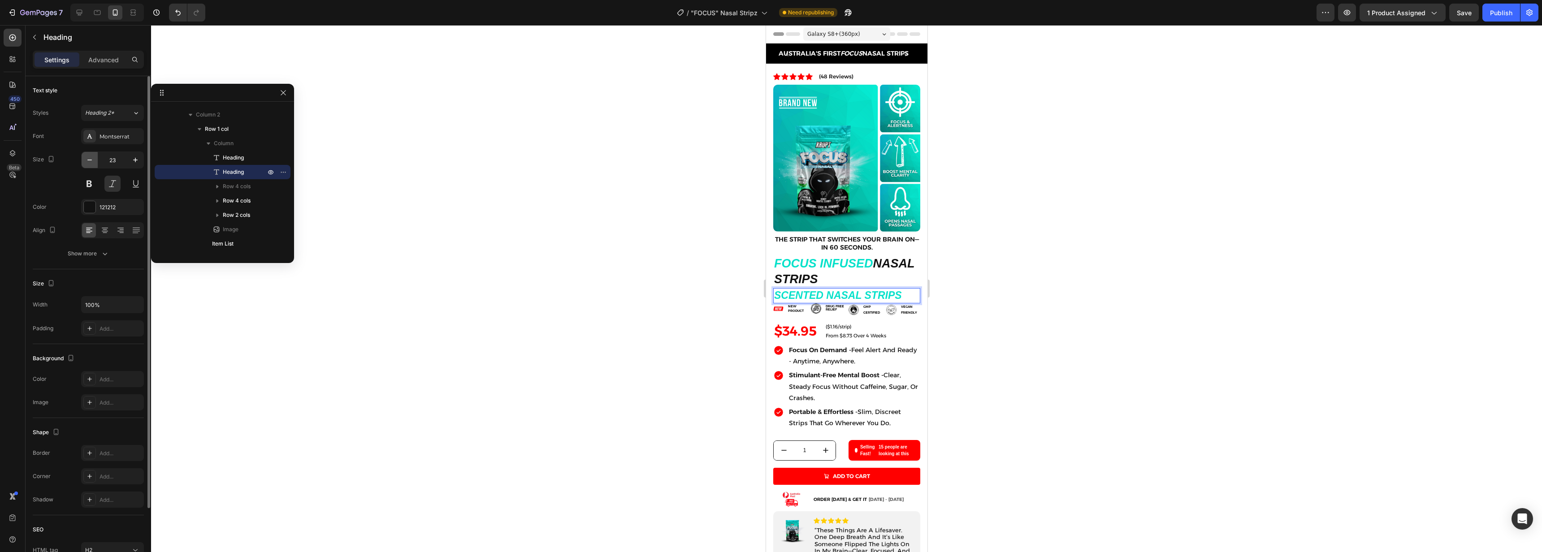
click at [90, 158] on icon "button" at bounding box center [89, 160] width 9 height 9
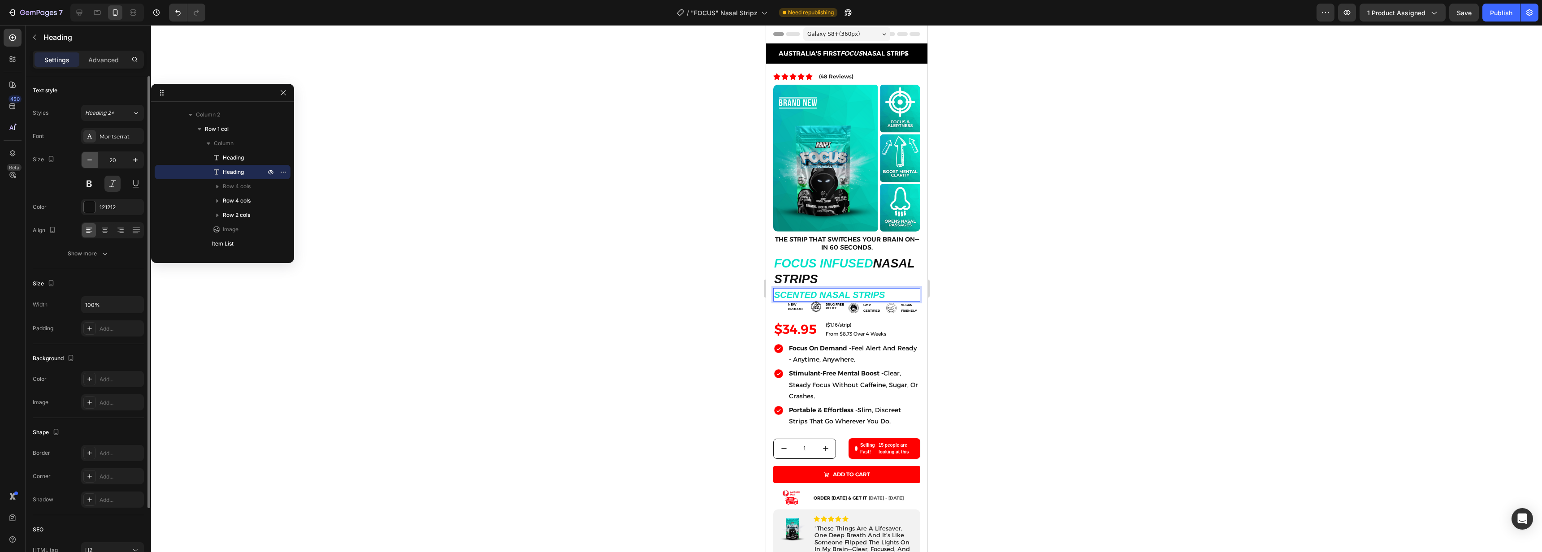
click at [90, 158] on icon "button" at bounding box center [89, 160] width 9 height 9
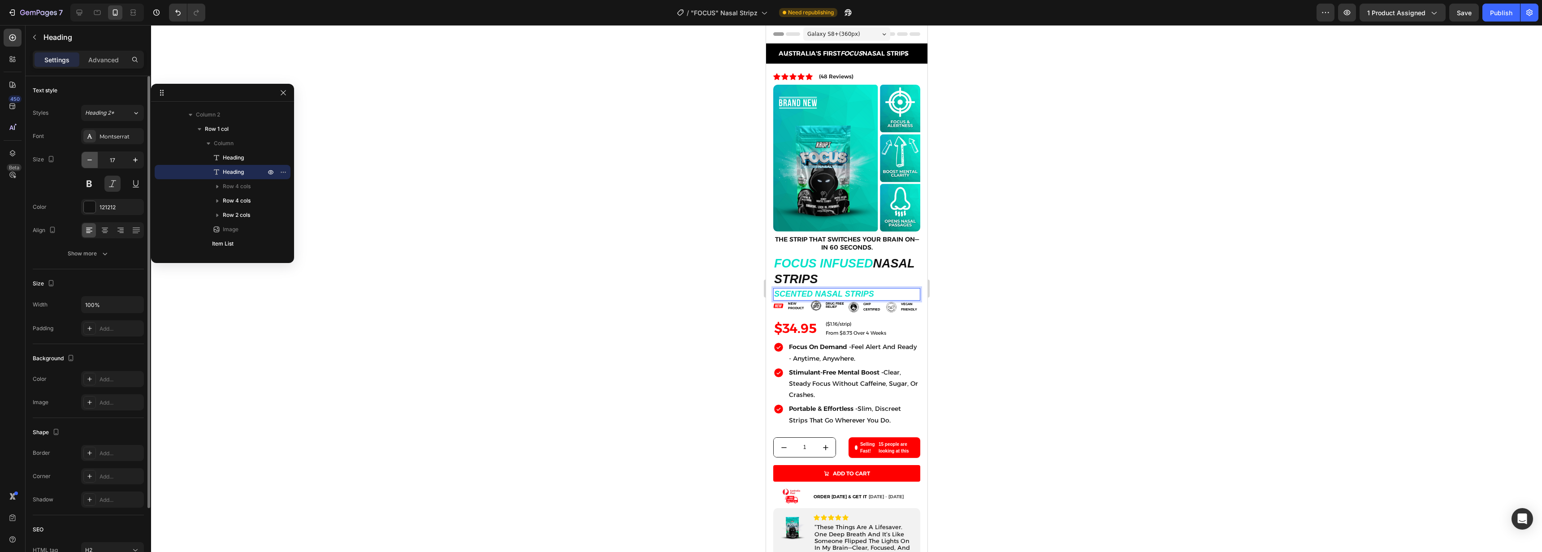
click at [90, 158] on icon "button" at bounding box center [89, 160] width 9 height 9
type input "14"
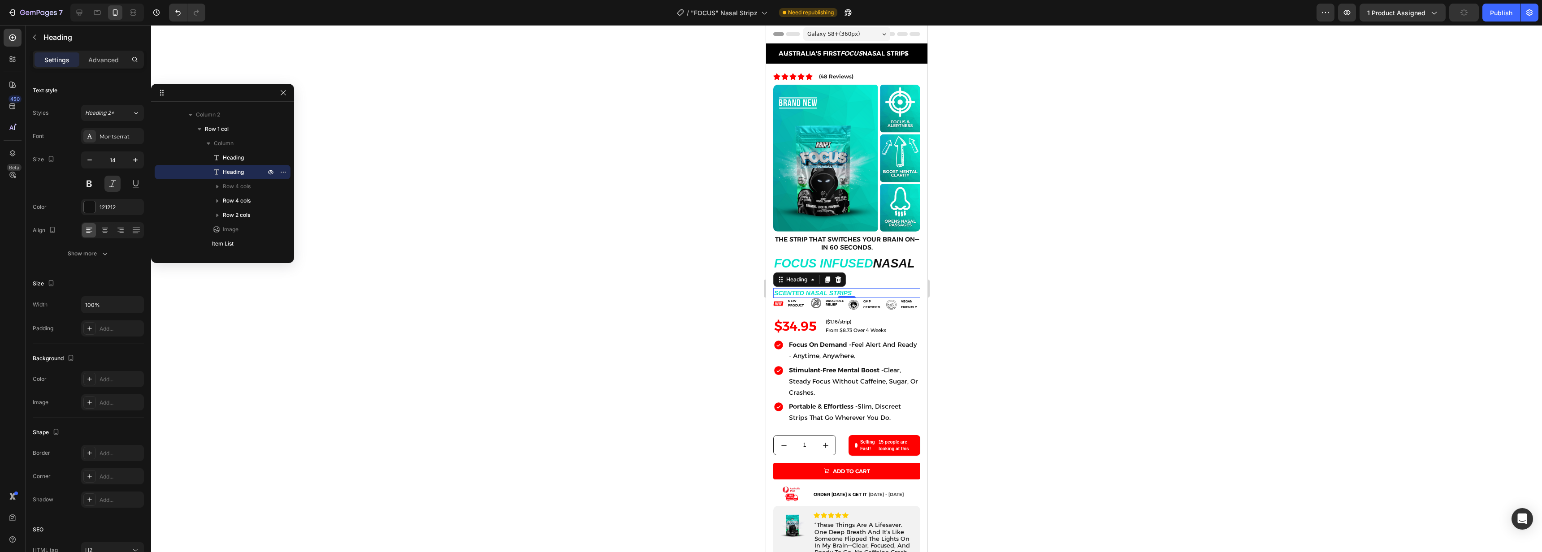
click at [889, 289] on p "SCENTED NASAL STRIPS" at bounding box center [846, 293] width 145 height 8
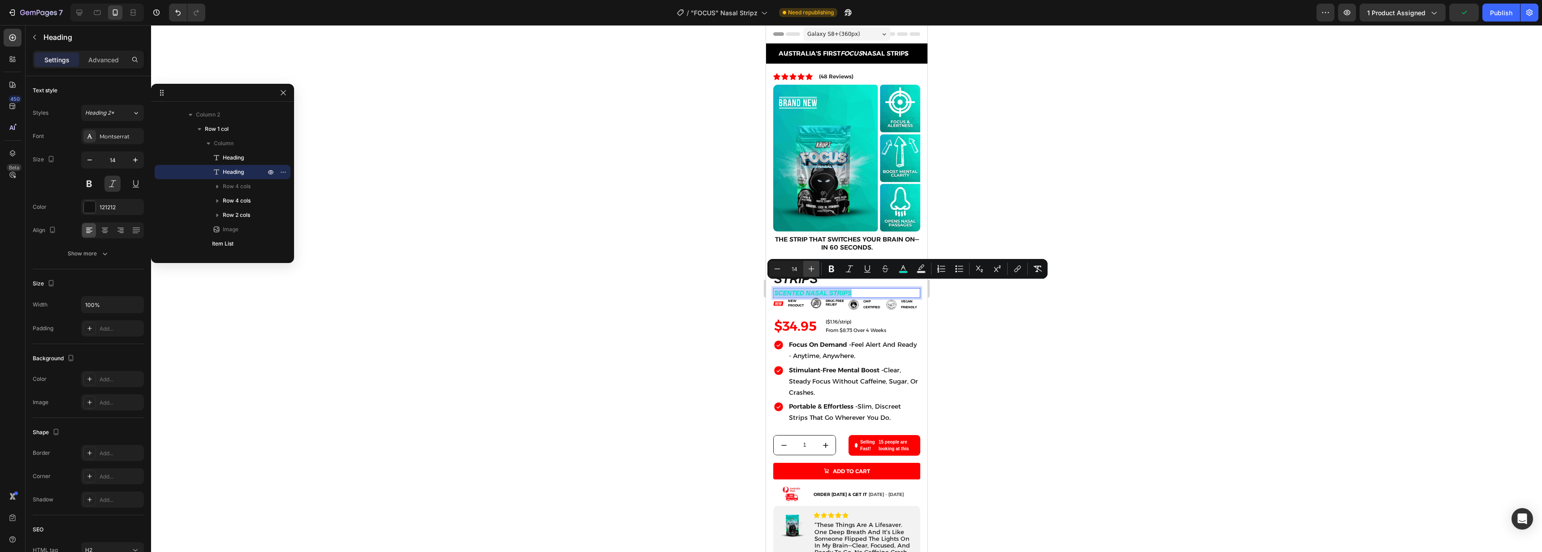
click at [814, 271] on icon "Editor contextual toolbar" at bounding box center [811, 268] width 9 height 9
type input "16"
click at [1079, 330] on div at bounding box center [846, 288] width 1391 height 527
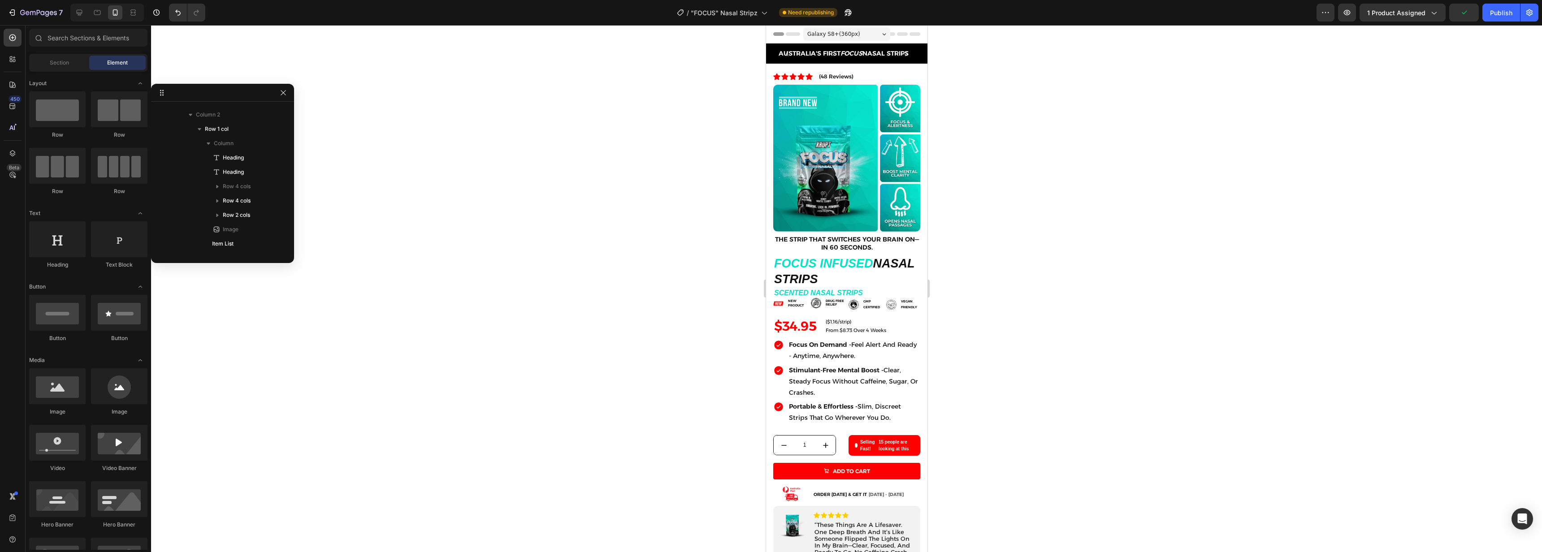
click at [1079, 330] on div at bounding box center [846, 288] width 1391 height 527
click at [832, 289] on span "SCENTED NASAL STRIPS" at bounding box center [818, 293] width 89 height 8
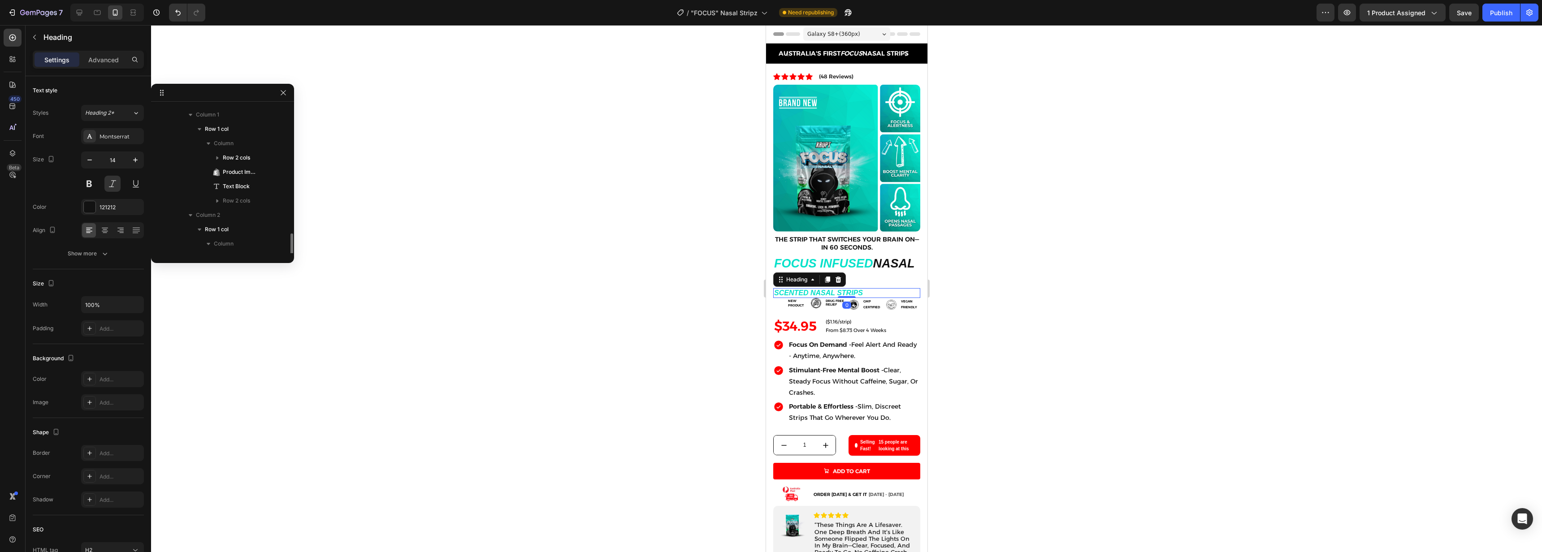
scroll to position [184, 0]
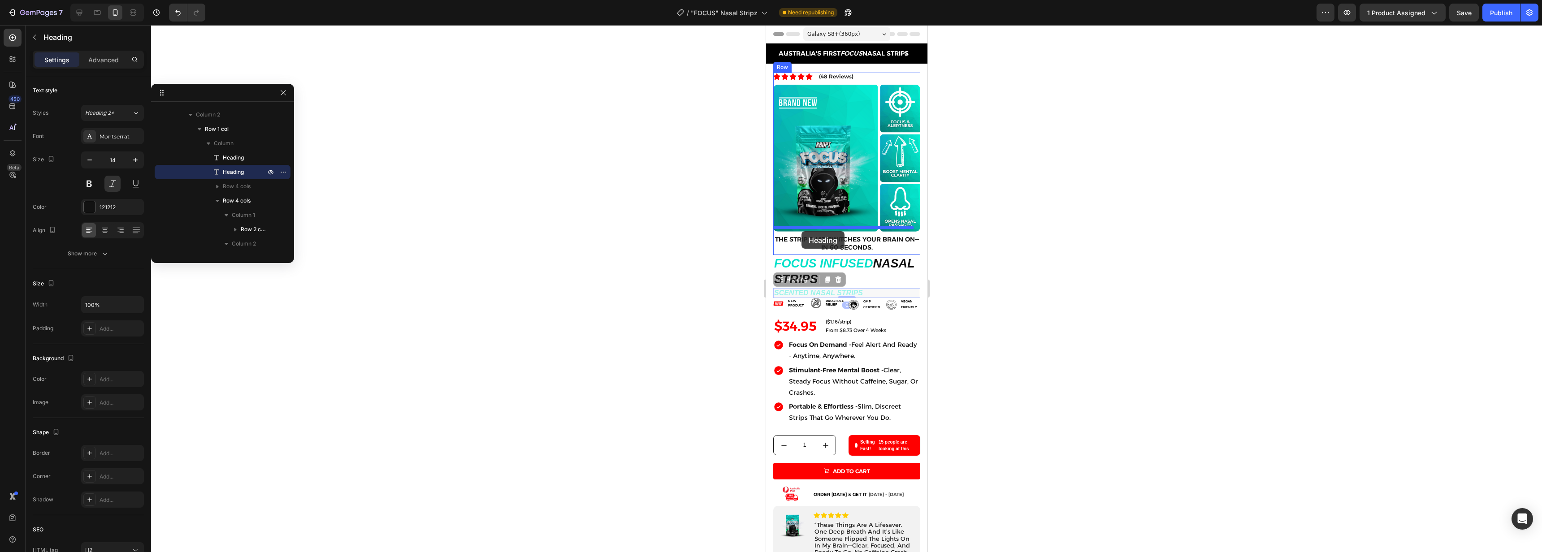
drag, startPoint x: 780, startPoint y: 276, endPoint x: 801, endPoint y: 231, distance: 48.9
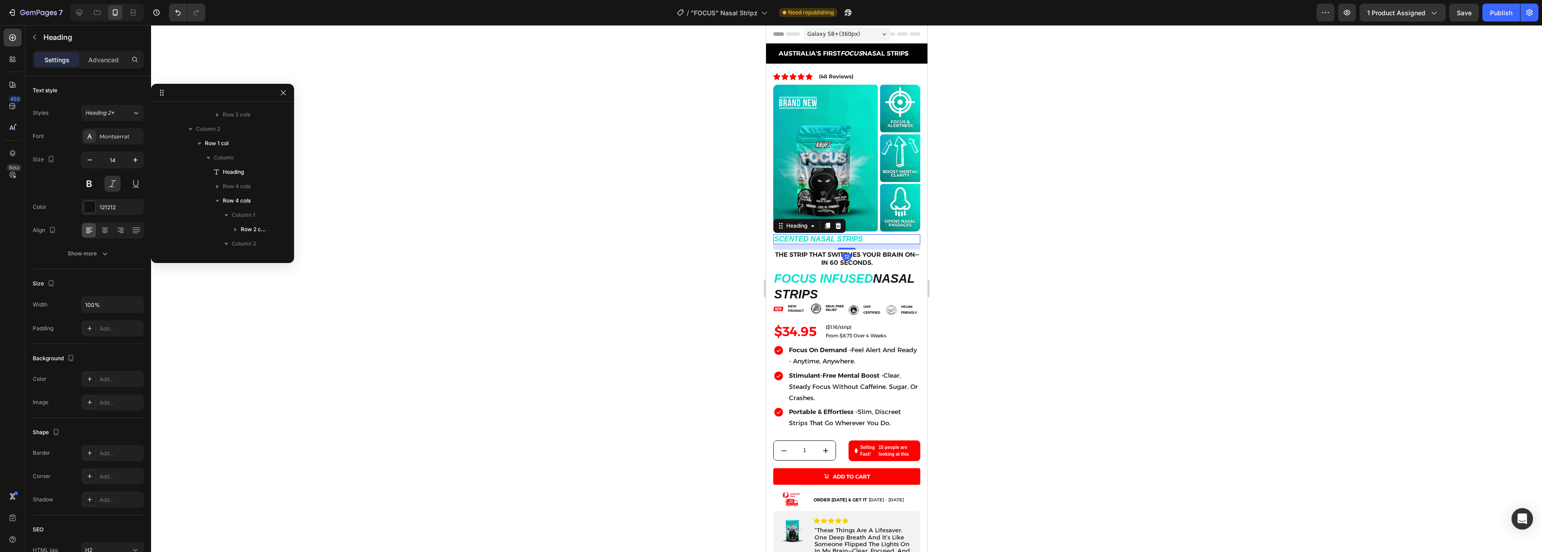
click at [1085, 242] on div at bounding box center [846, 288] width 1391 height 527
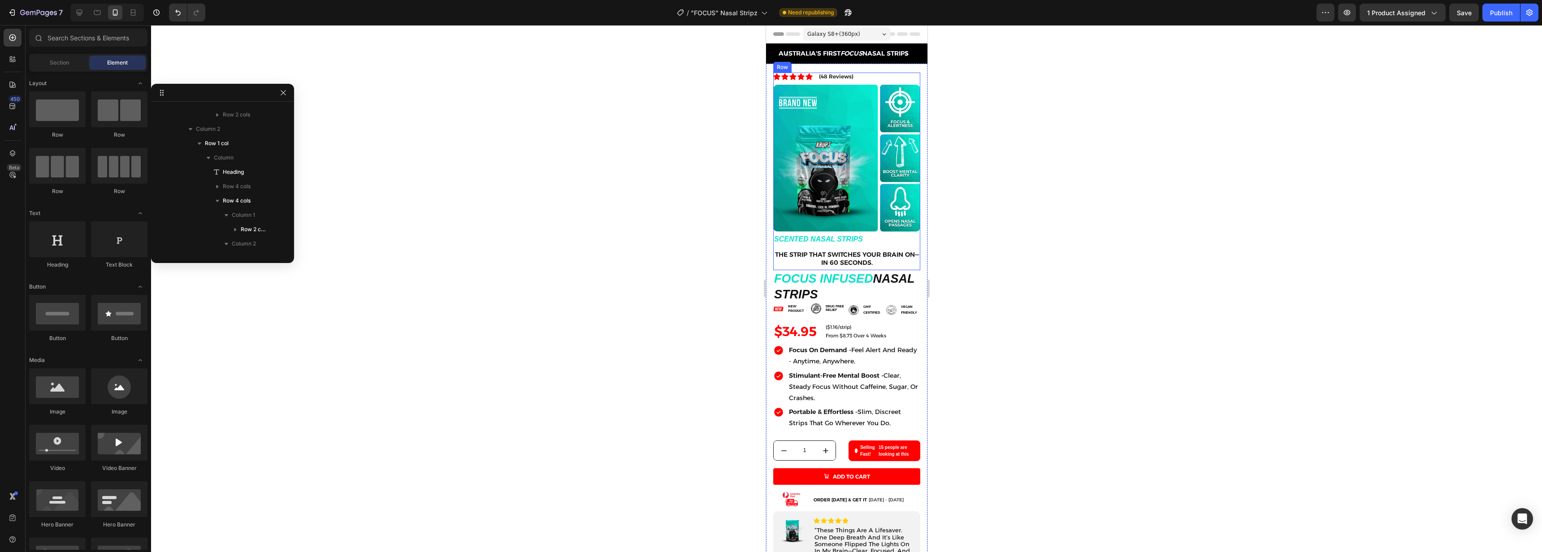
click at [863, 241] on div "Icon Icon Icon Icon Icon Icon List (48 Reviews) Text Block Row Product Images S…" at bounding box center [846, 172] width 147 height 198
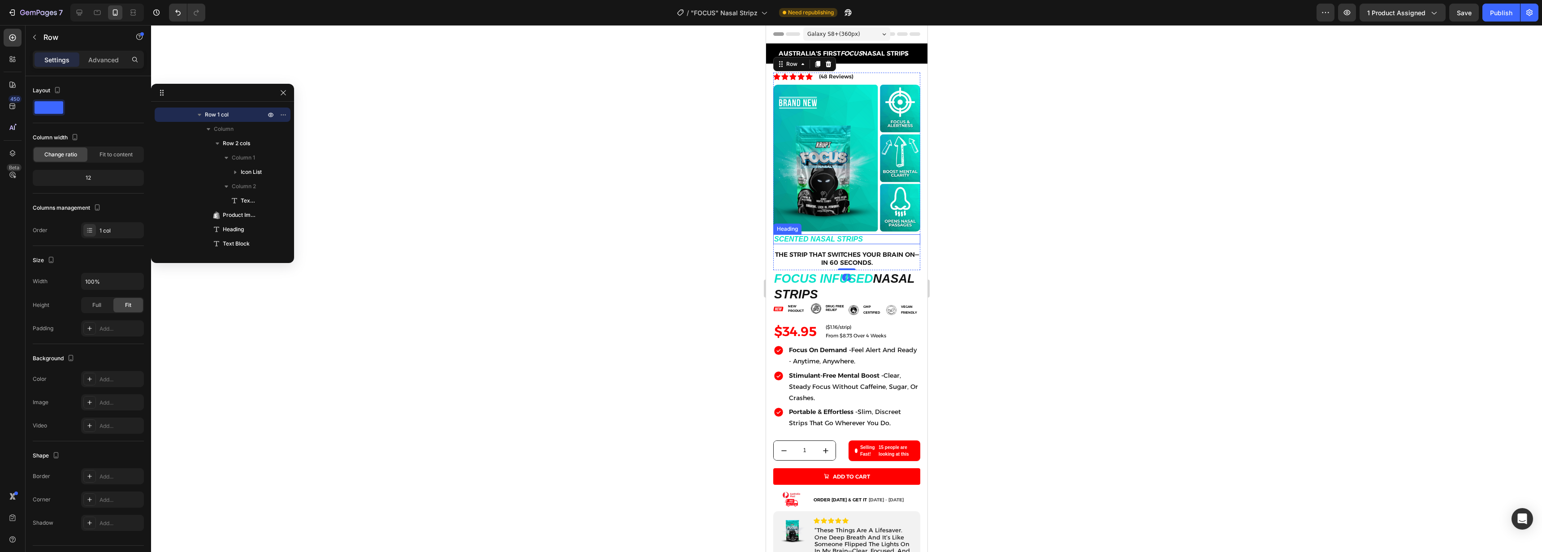
click at [808, 235] on span "SCENTED NASAL STRIPS" at bounding box center [818, 239] width 89 height 8
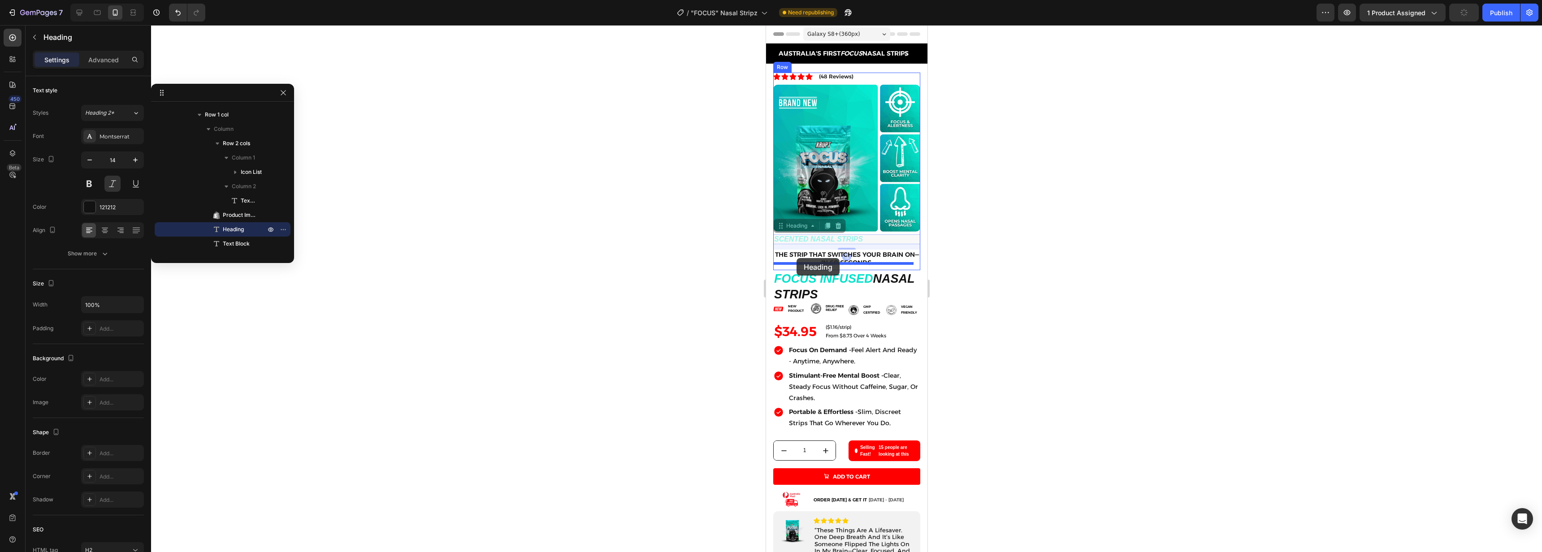
drag, startPoint x: 781, startPoint y: 220, endPoint x: 796, endPoint y: 258, distance: 41.5
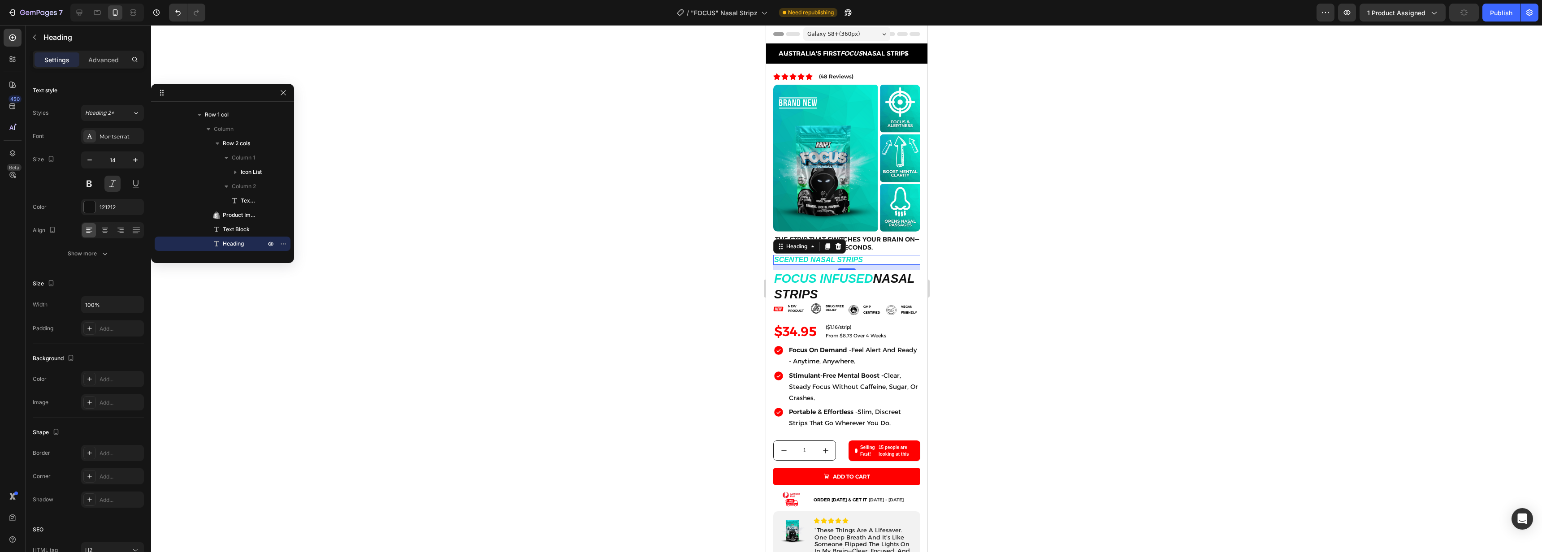
click at [1079, 285] on div at bounding box center [846, 288] width 1391 height 527
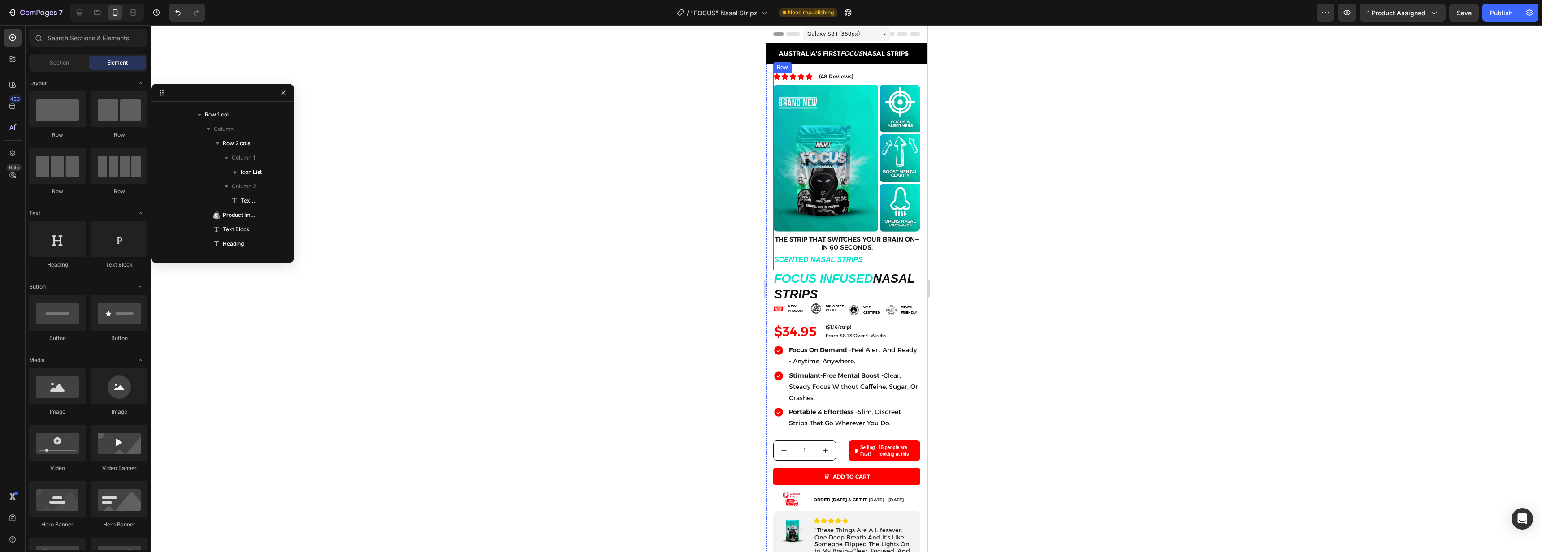
click at [854, 260] on div "Icon Icon Icon Icon Icon Icon List (48 Reviews) Text Block Row Product Images T…" at bounding box center [846, 172] width 147 height 198
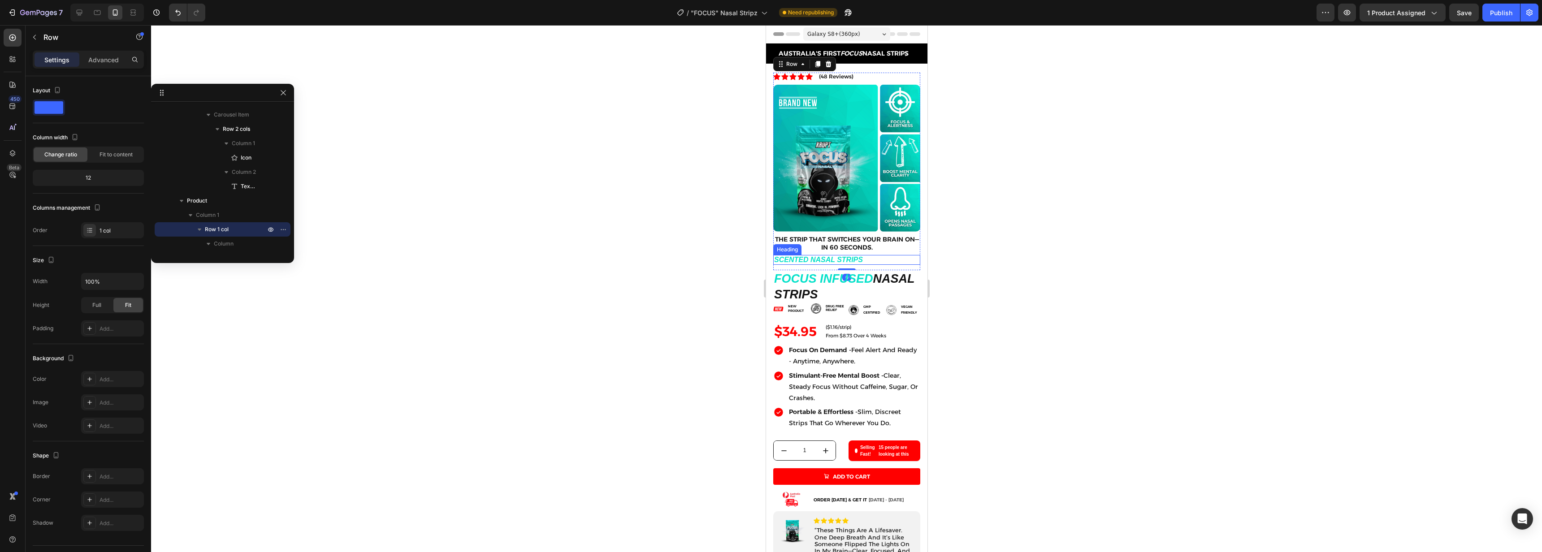
click at [835, 256] on span "SCENTED NASAL STRIPS" at bounding box center [818, 260] width 89 height 8
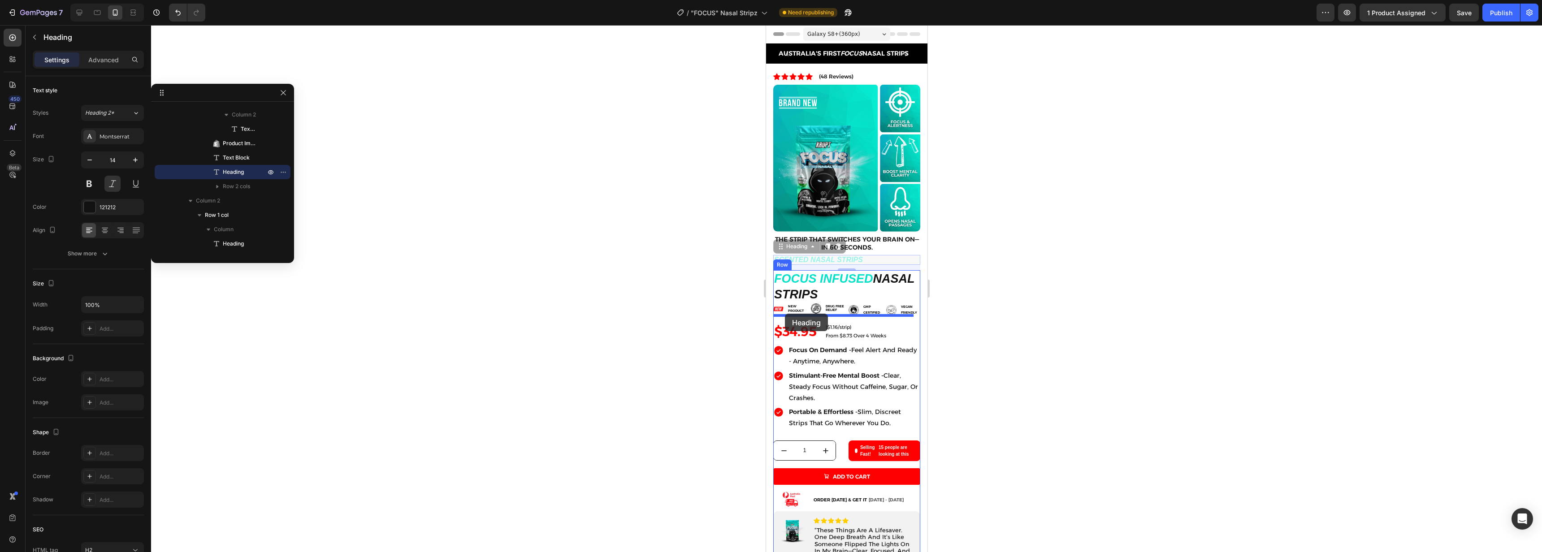
drag, startPoint x: 782, startPoint y: 242, endPoint x: 785, endPoint y: 314, distance: 71.8
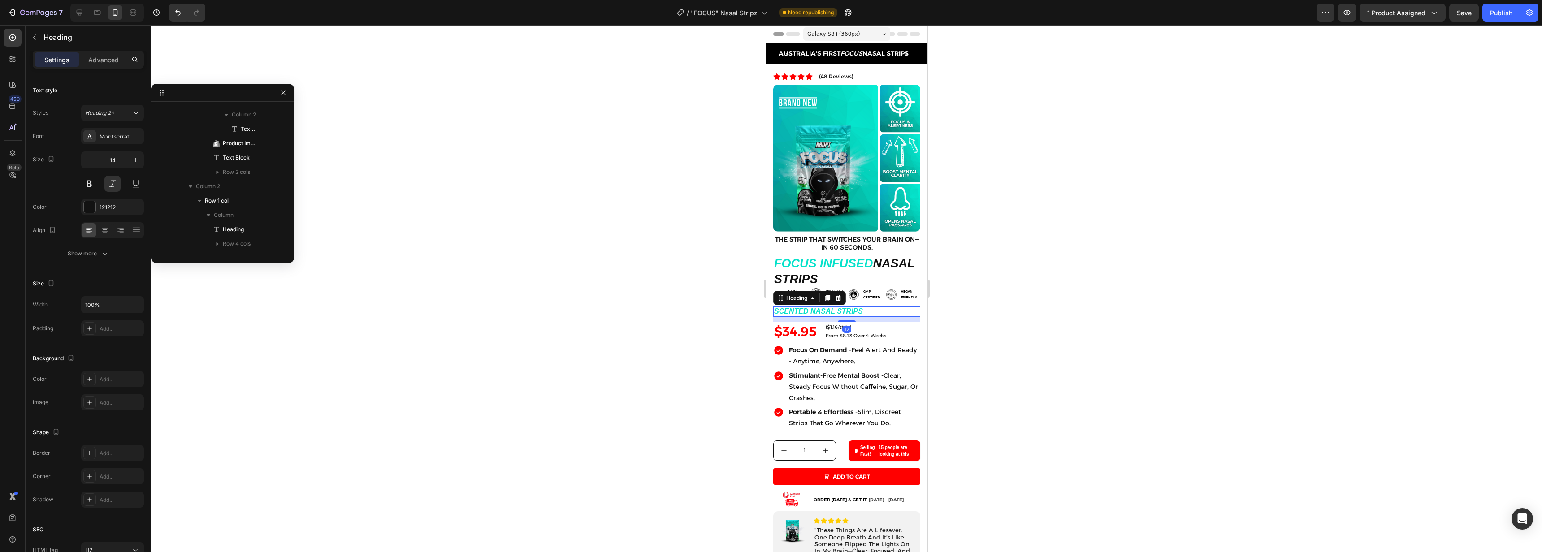
click at [1079, 318] on div at bounding box center [846, 288] width 1391 height 527
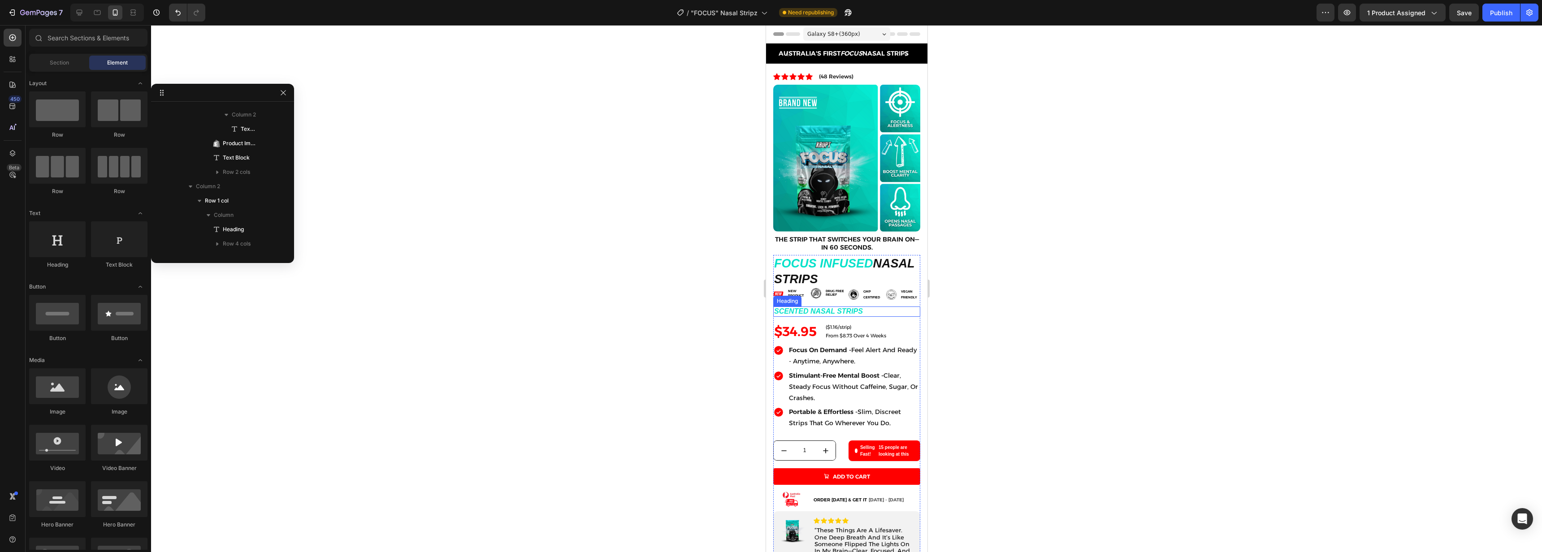
click at [844, 308] on span "SCENTED NASAL STRIPS" at bounding box center [818, 312] width 89 height 8
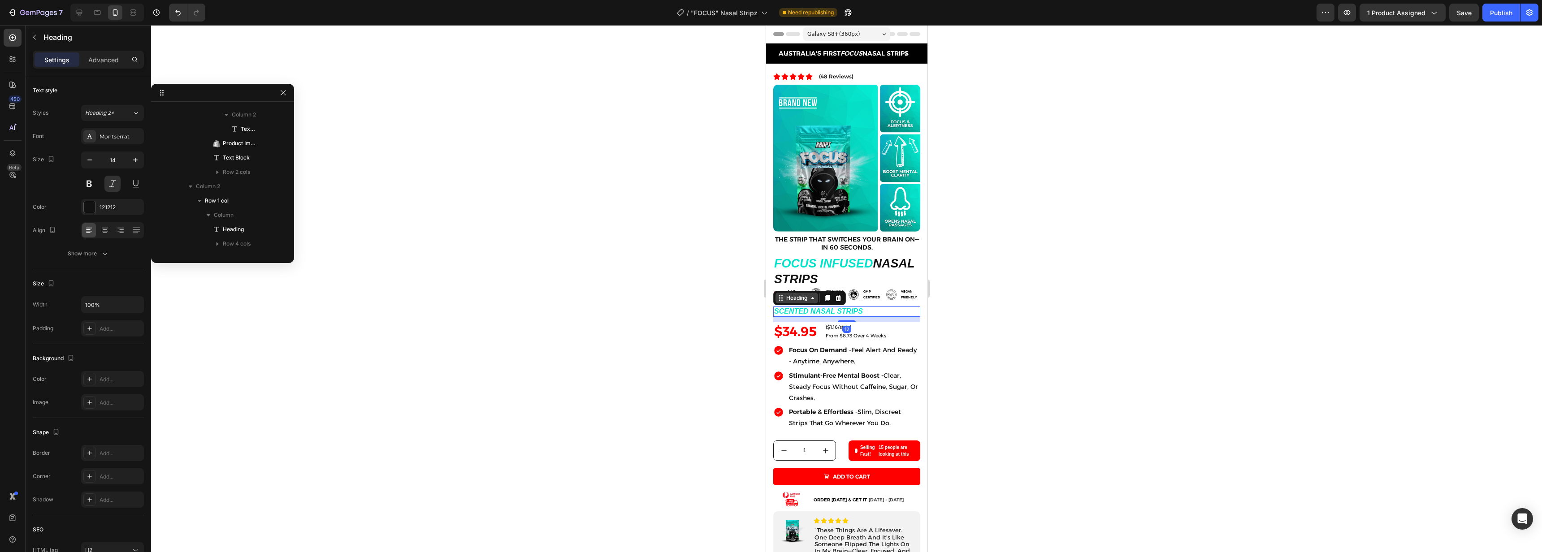
scroll to position [959, 0]
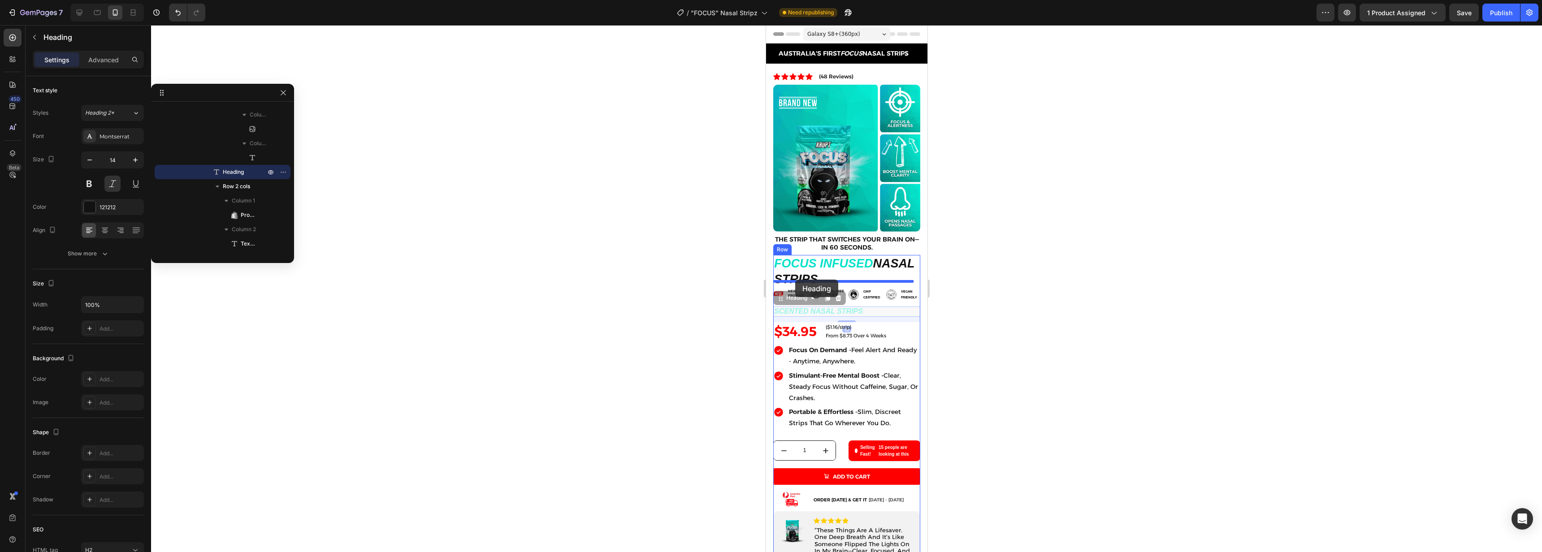
drag, startPoint x: 781, startPoint y: 292, endPoint x: 795, endPoint y: 280, distance: 18.7
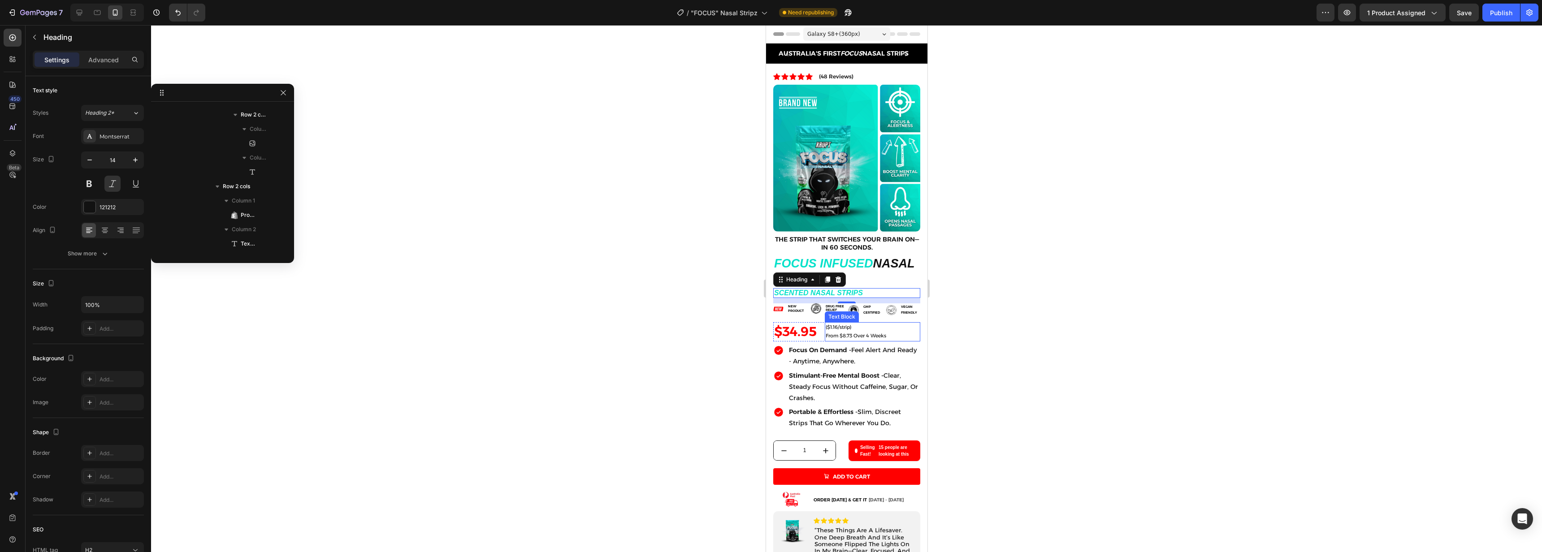
click at [1079, 332] on div at bounding box center [846, 288] width 1391 height 527
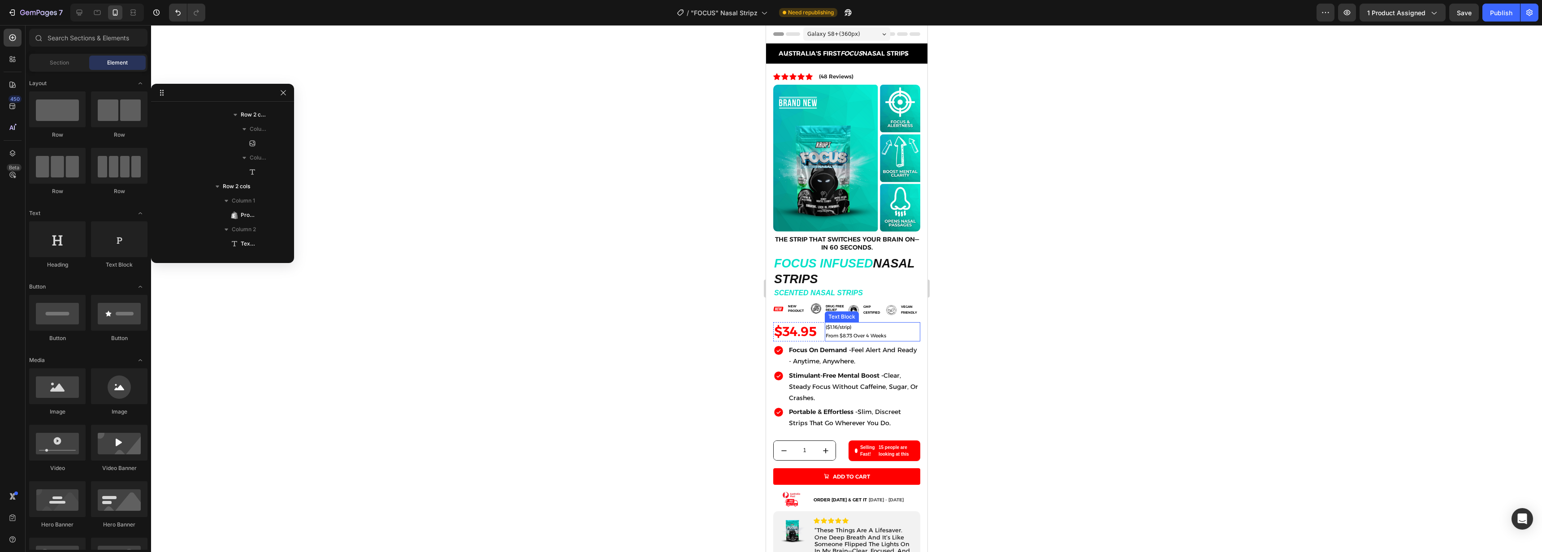
click at [1123, 322] on div at bounding box center [846, 288] width 1391 height 527
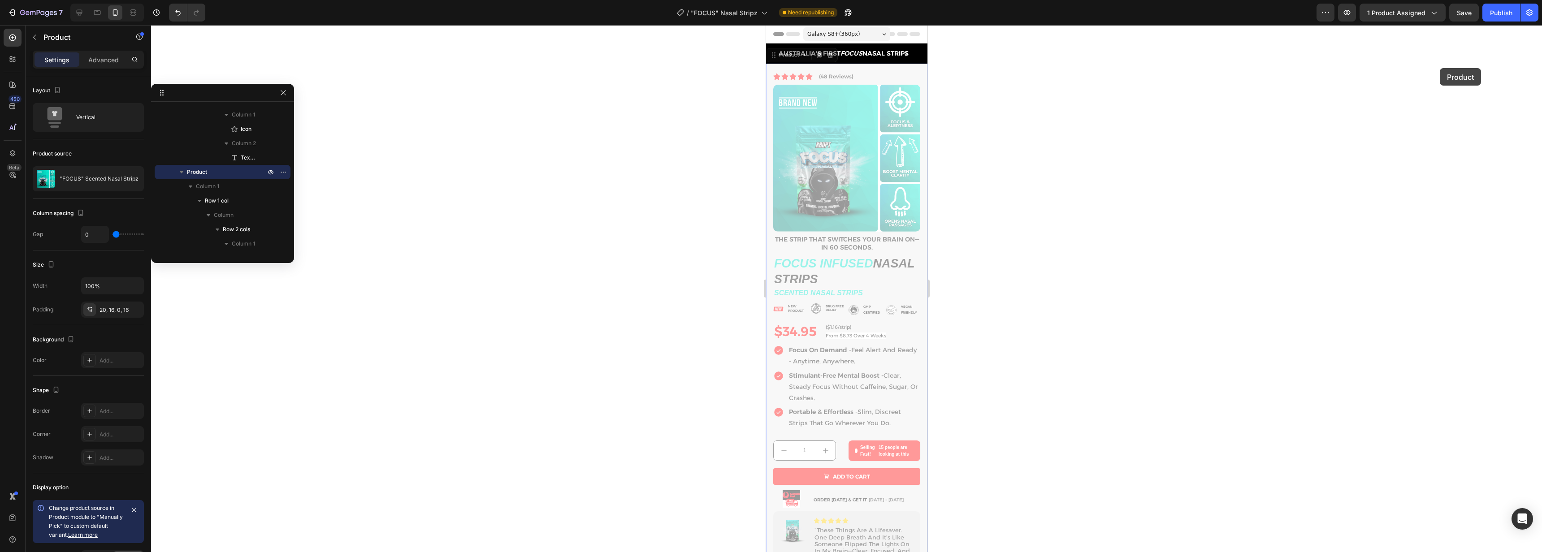
click at [1342, 117] on div at bounding box center [846, 288] width 1391 height 527
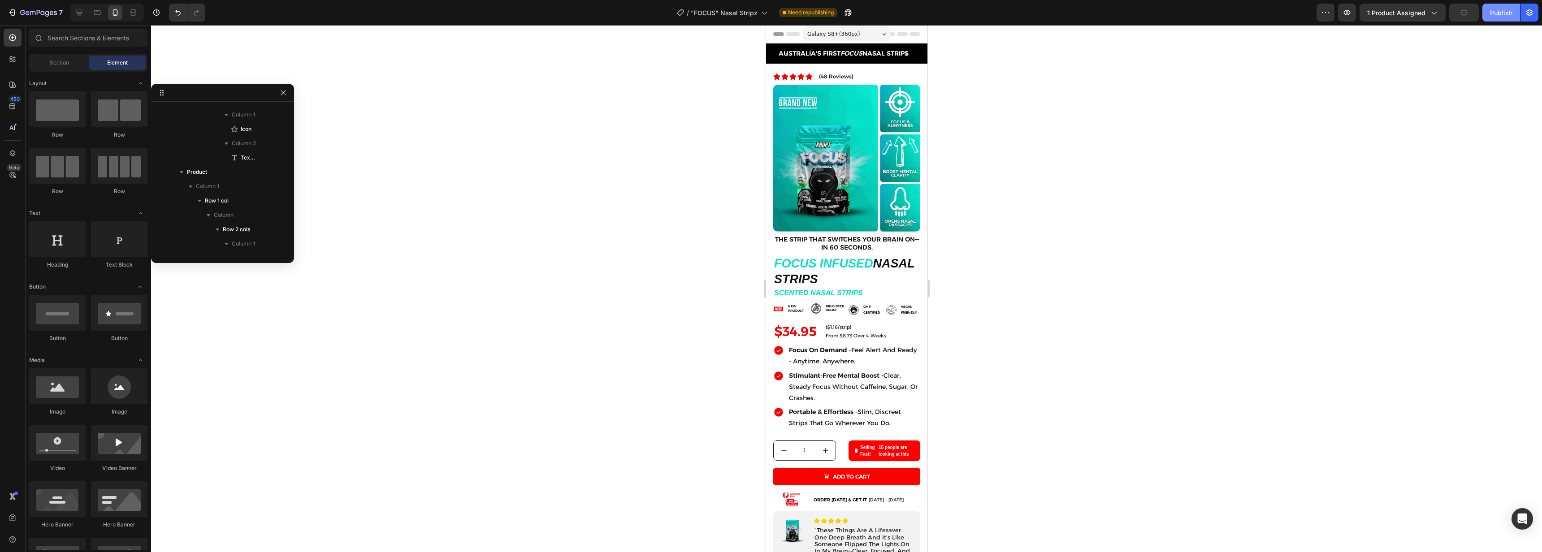
click at [1491, 18] on button "Publish" at bounding box center [1502, 13] width 38 height 18
click at [10, 14] on icon "button" at bounding box center [12, 12] width 9 height 9
